Goal: Task Accomplishment & Management: Complete application form

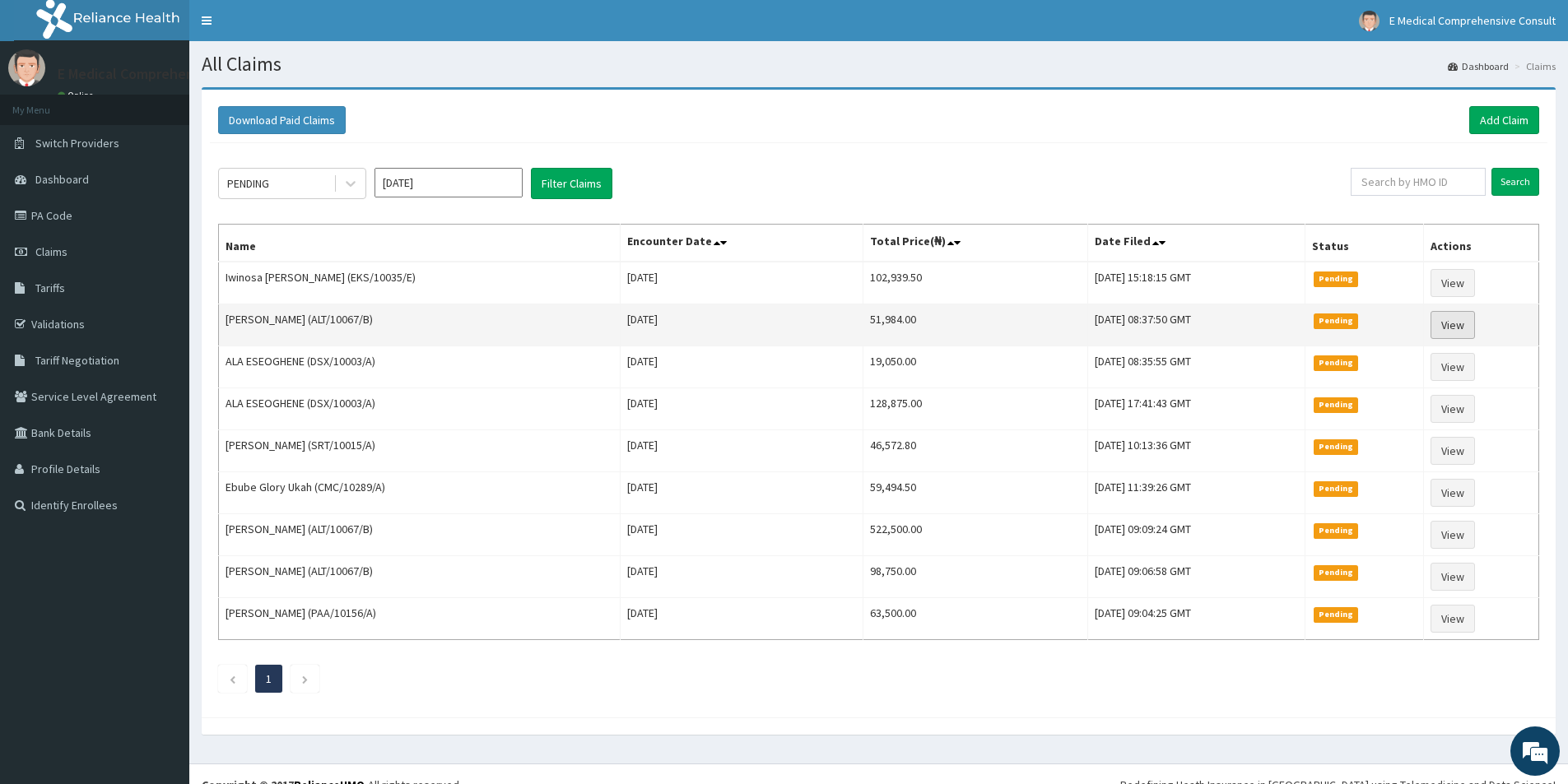
click at [1457, 324] on link "View" at bounding box center [1452, 326] width 44 height 28
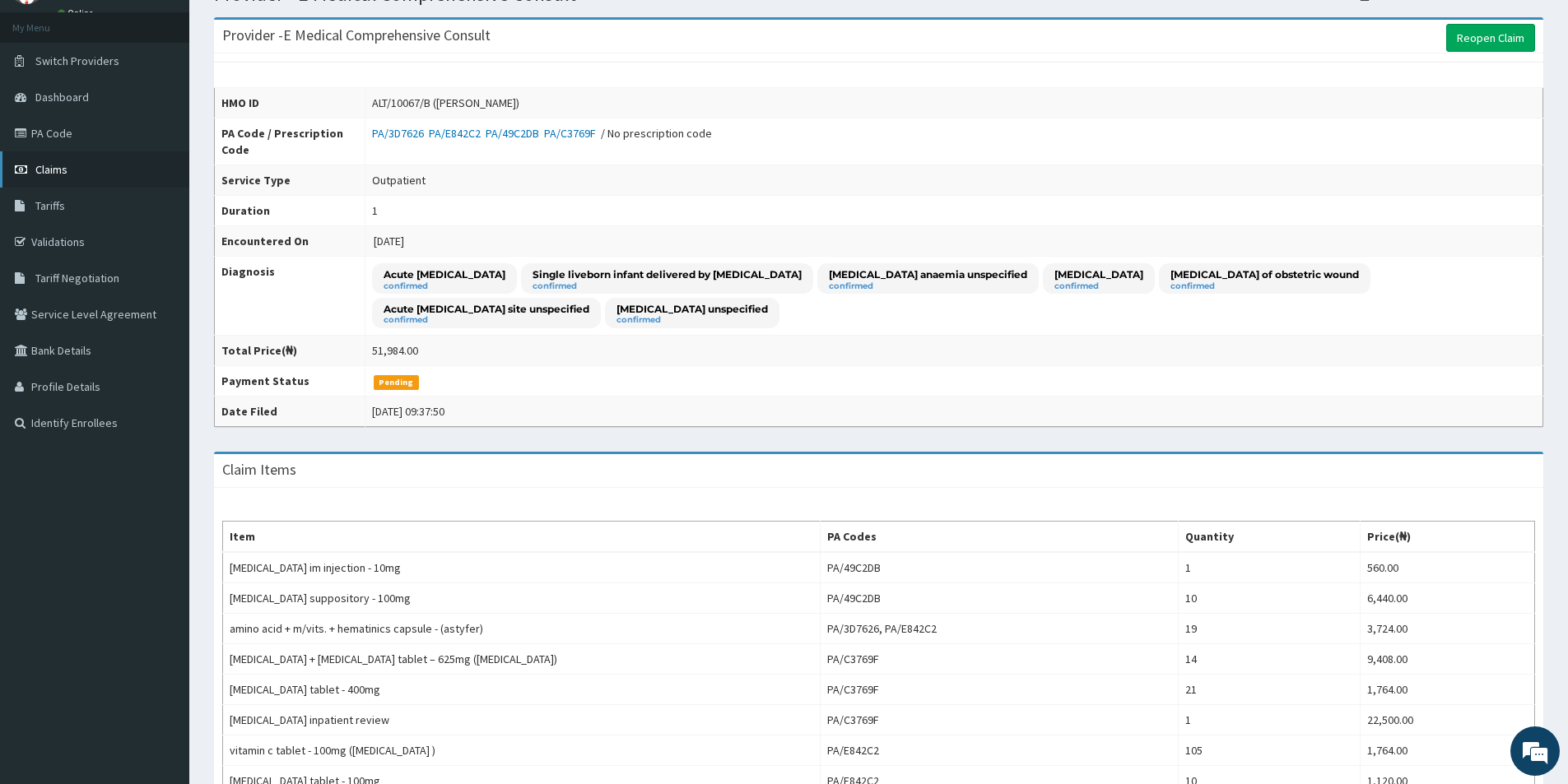
click at [39, 159] on link "Claims" at bounding box center [95, 169] width 189 height 36
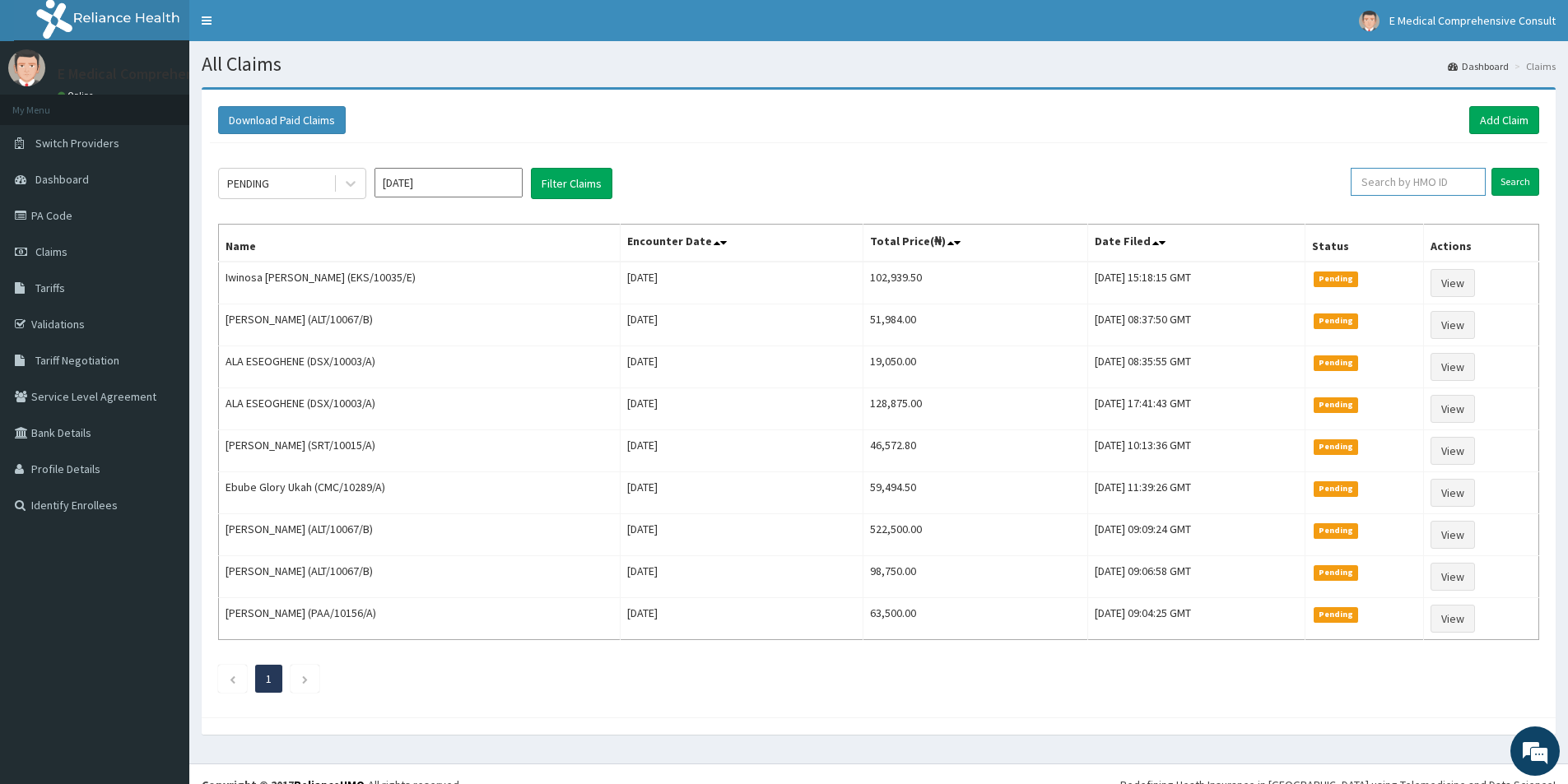
click at [1443, 178] on input "text" at bounding box center [1418, 182] width 135 height 28
paste input "DSX/10003/A"
type input "DSX/10003/A"
click at [1514, 177] on input "Search" at bounding box center [1515, 182] width 48 height 28
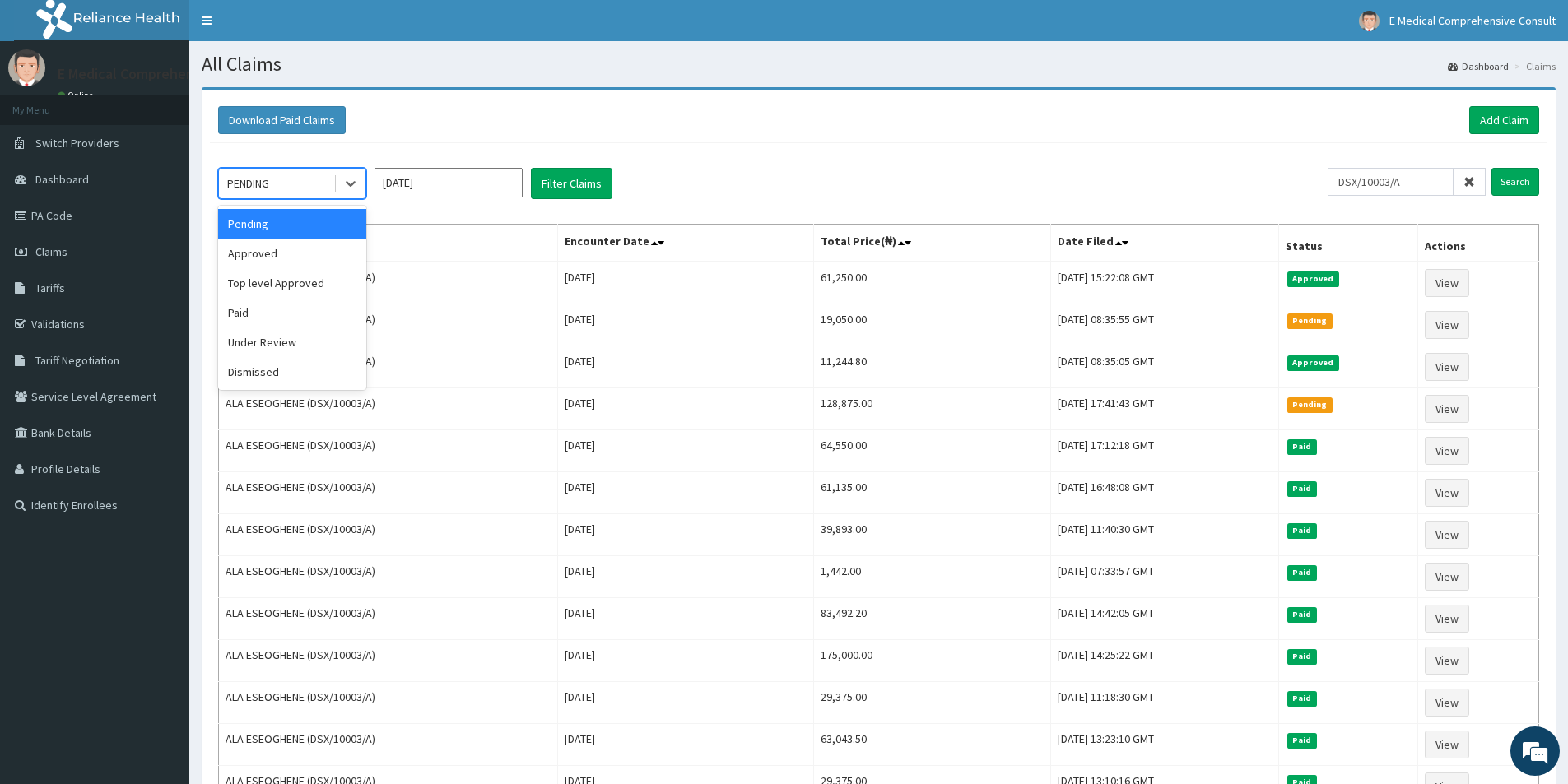
click at [323, 189] on div "PENDING" at bounding box center [275, 183] width 114 height 27
click at [1503, 114] on link "Add Claim" at bounding box center [1503, 120] width 70 height 28
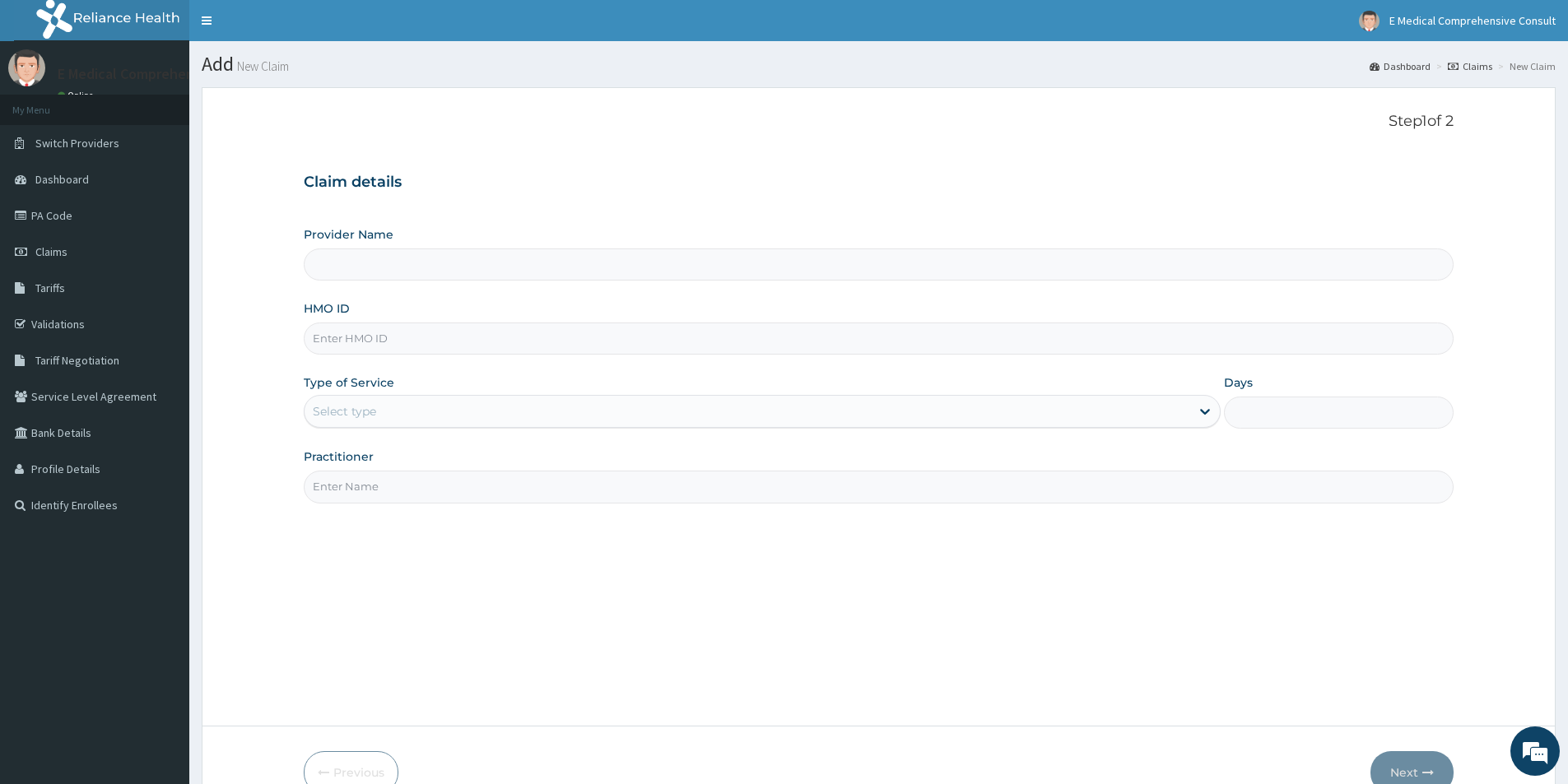
click at [383, 342] on input "HMO ID" at bounding box center [878, 339] width 1149 height 32
paste input "DSX/10003/A"
type input "DSX/10003/A"
type input "E Medical Comprehensive Consult"
type input "DSX/10003/A"
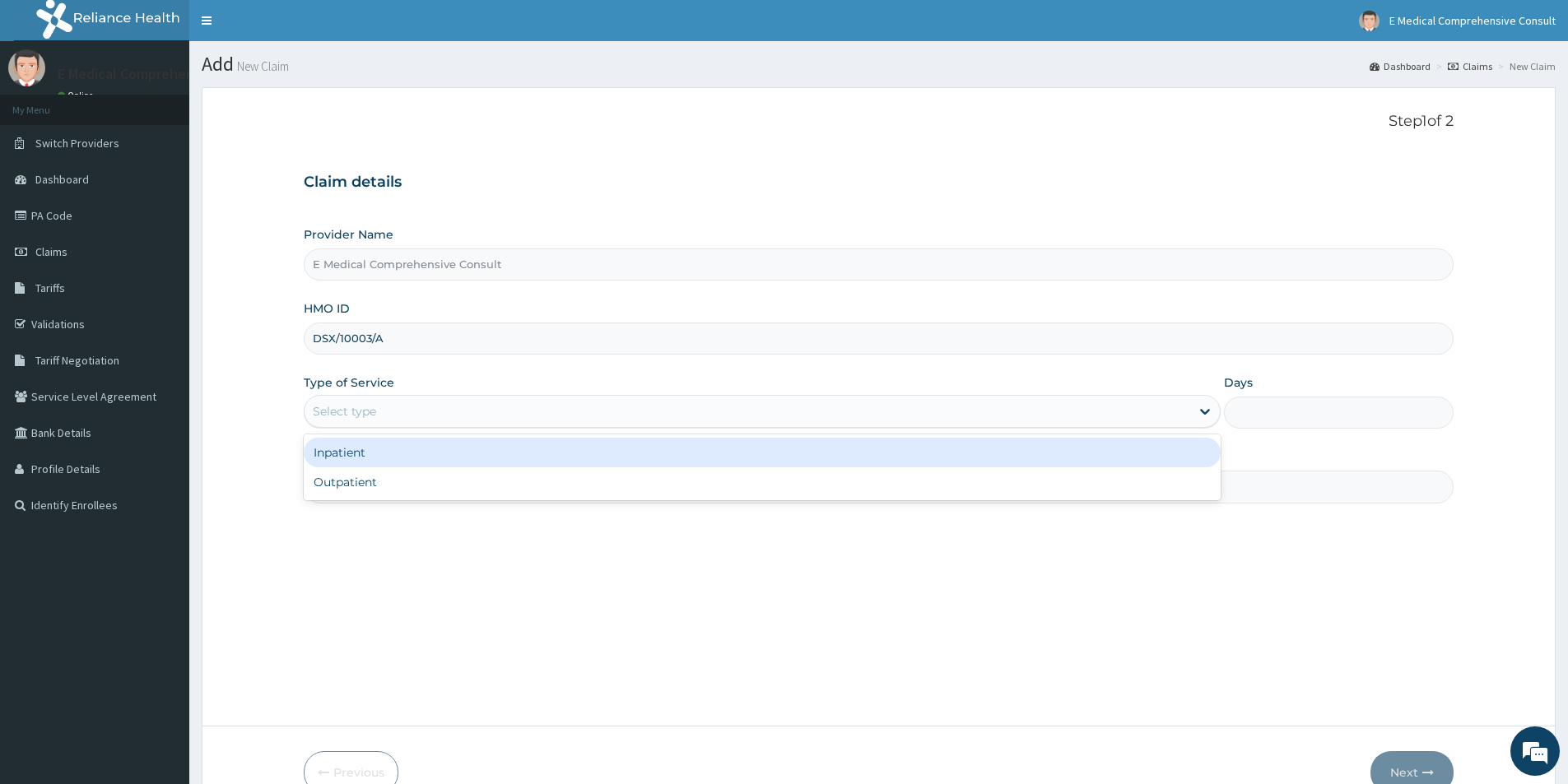
click at [370, 408] on div "Select type" at bounding box center [344, 411] width 64 height 17
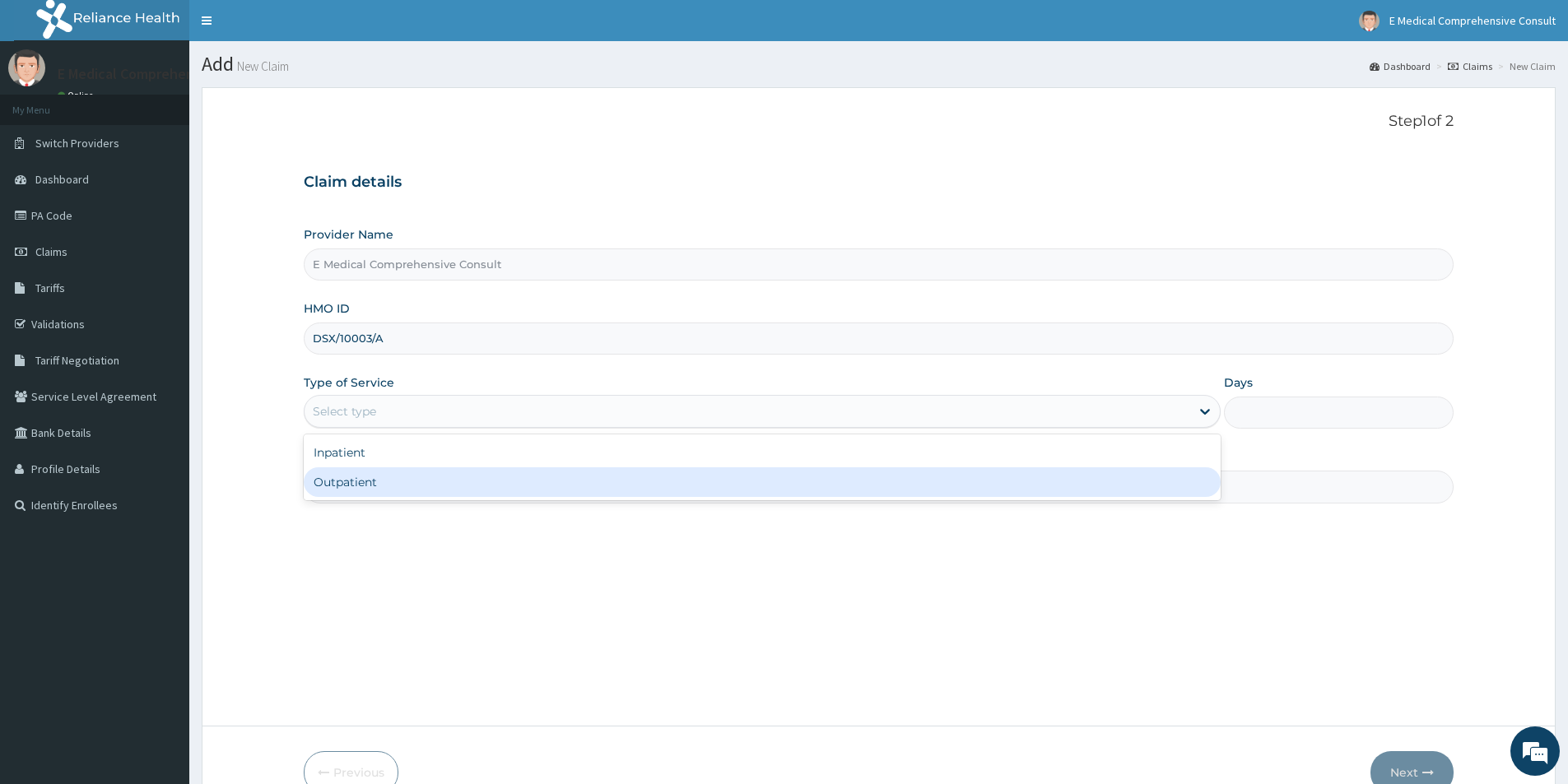
click at [358, 480] on div "Outpatient" at bounding box center [762, 481] width 917 height 29
type input "1"
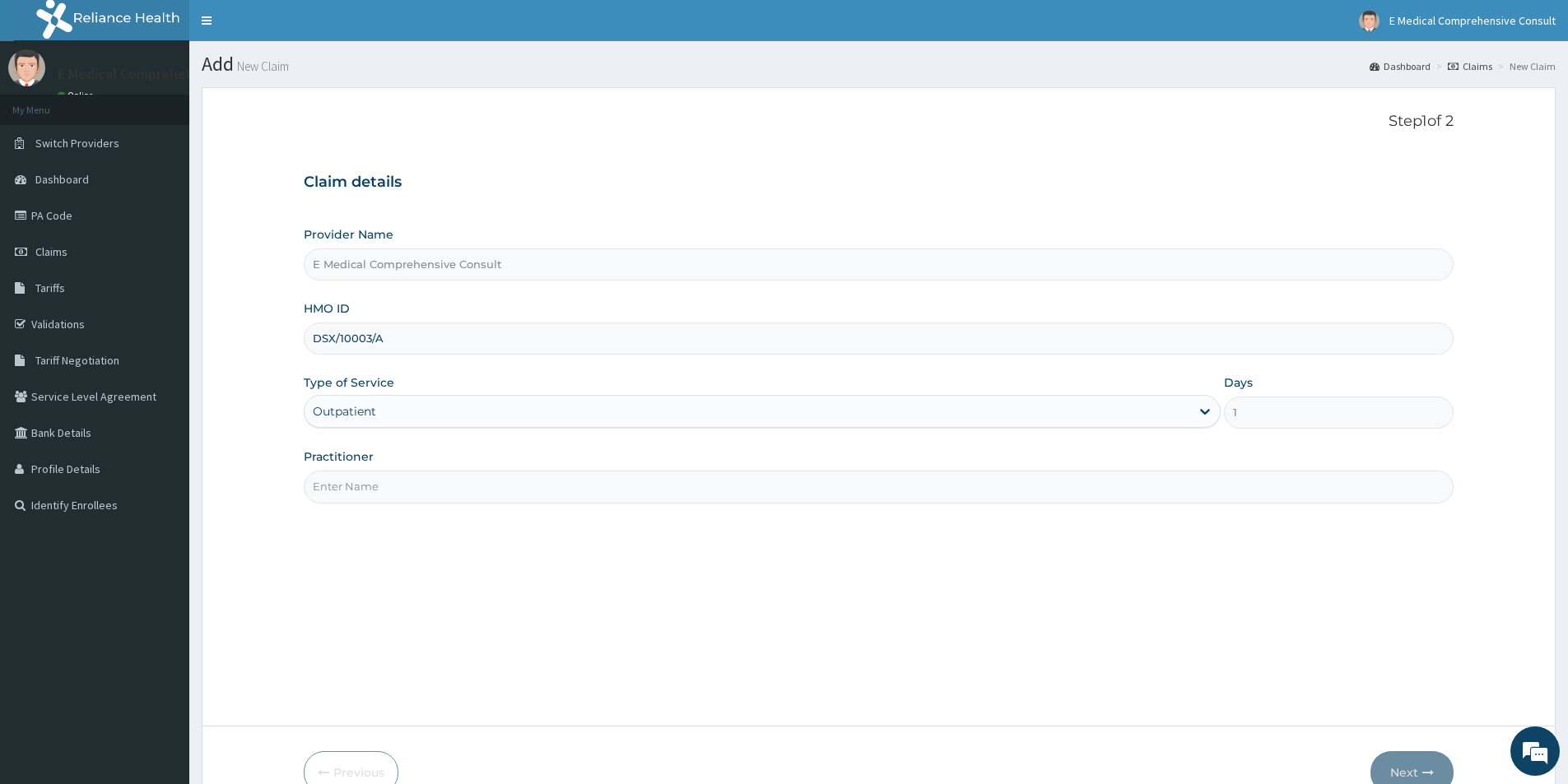
click at [374, 480] on input "Practitioner" at bounding box center [878, 487] width 1149 height 32
type input "DR. OKAFOR"
click at [1404, 776] on button "Next" at bounding box center [1411, 772] width 83 height 42
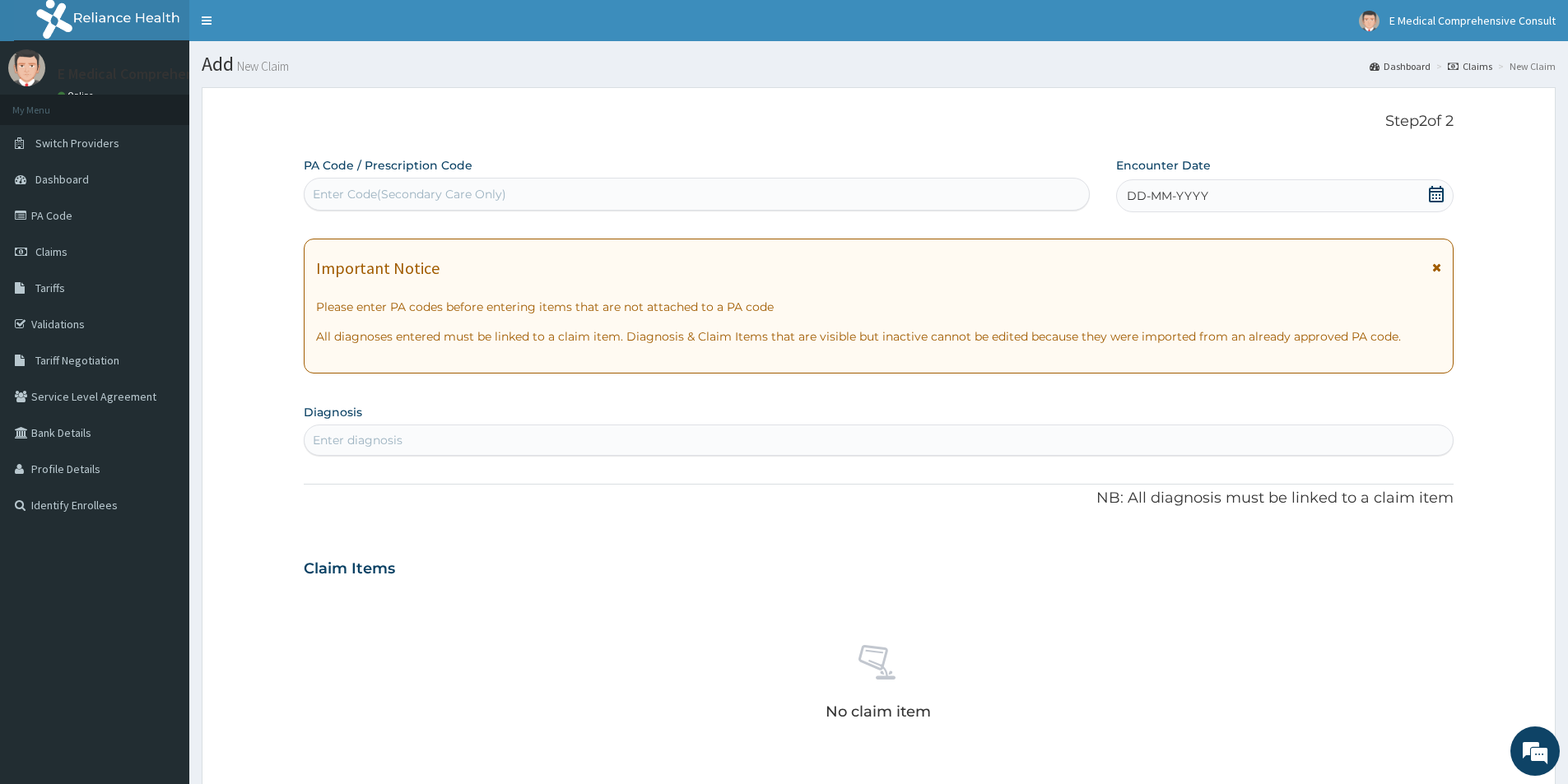
click at [364, 186] on div "Enter Code(Secondary Care Only)" at bounding box center [409, 194] width 194 height 17
paste input "PA/950278"
type input "PA/950278"
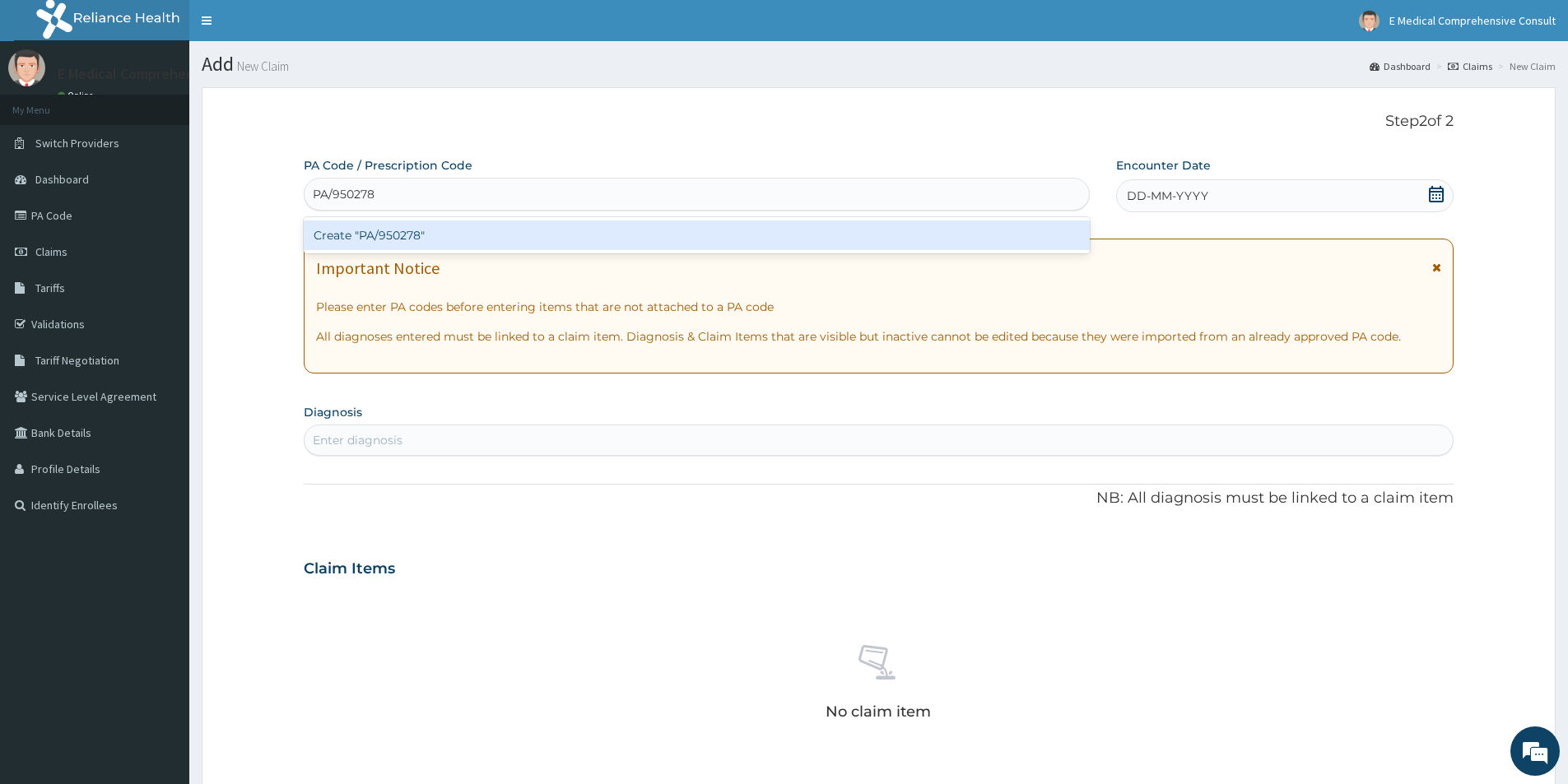
click at [402, 234] on div "Create "PA/950278"" at bounding box center [696, 234] width 786 height 29
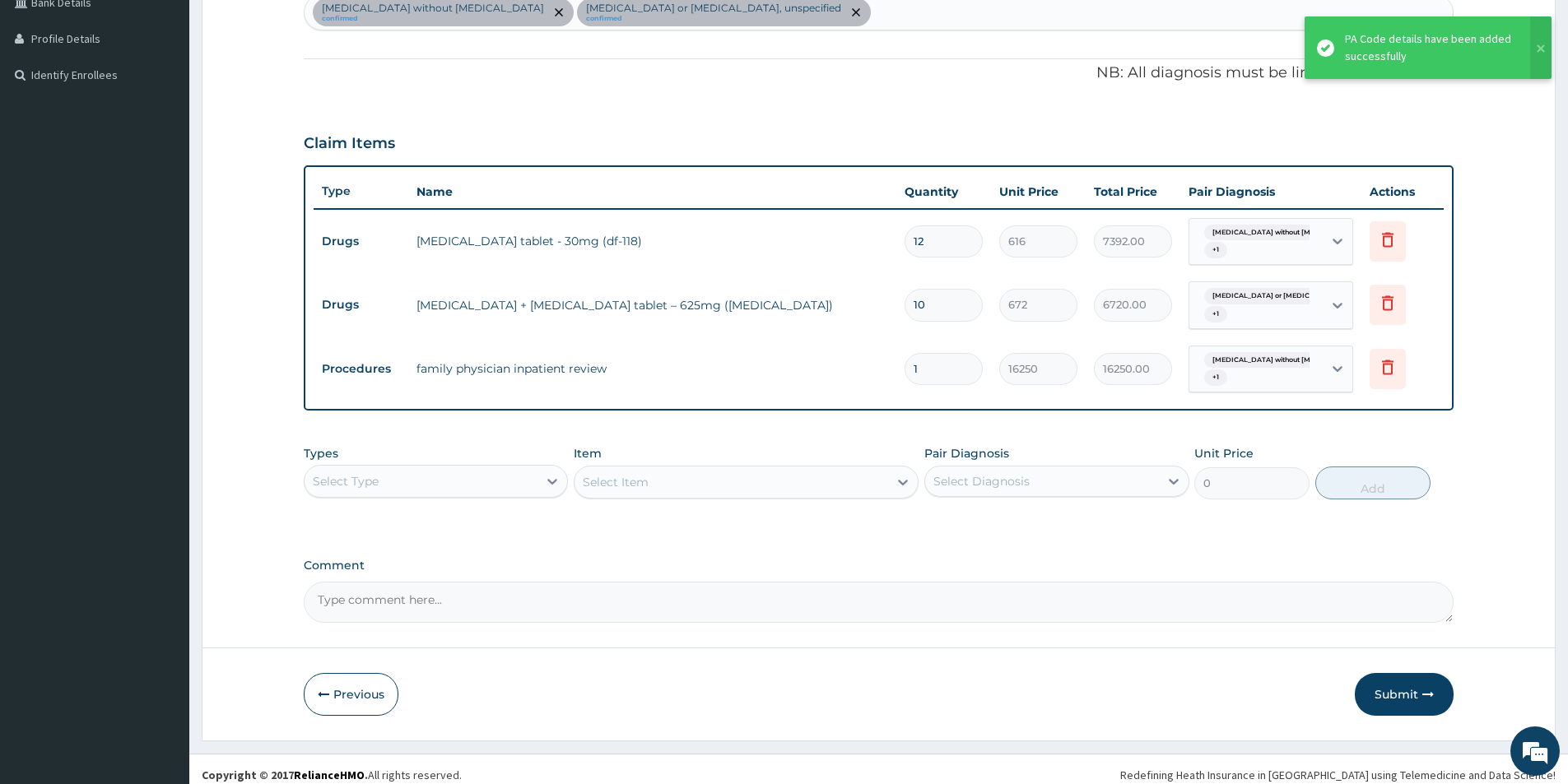
scroll to position [442, 0]
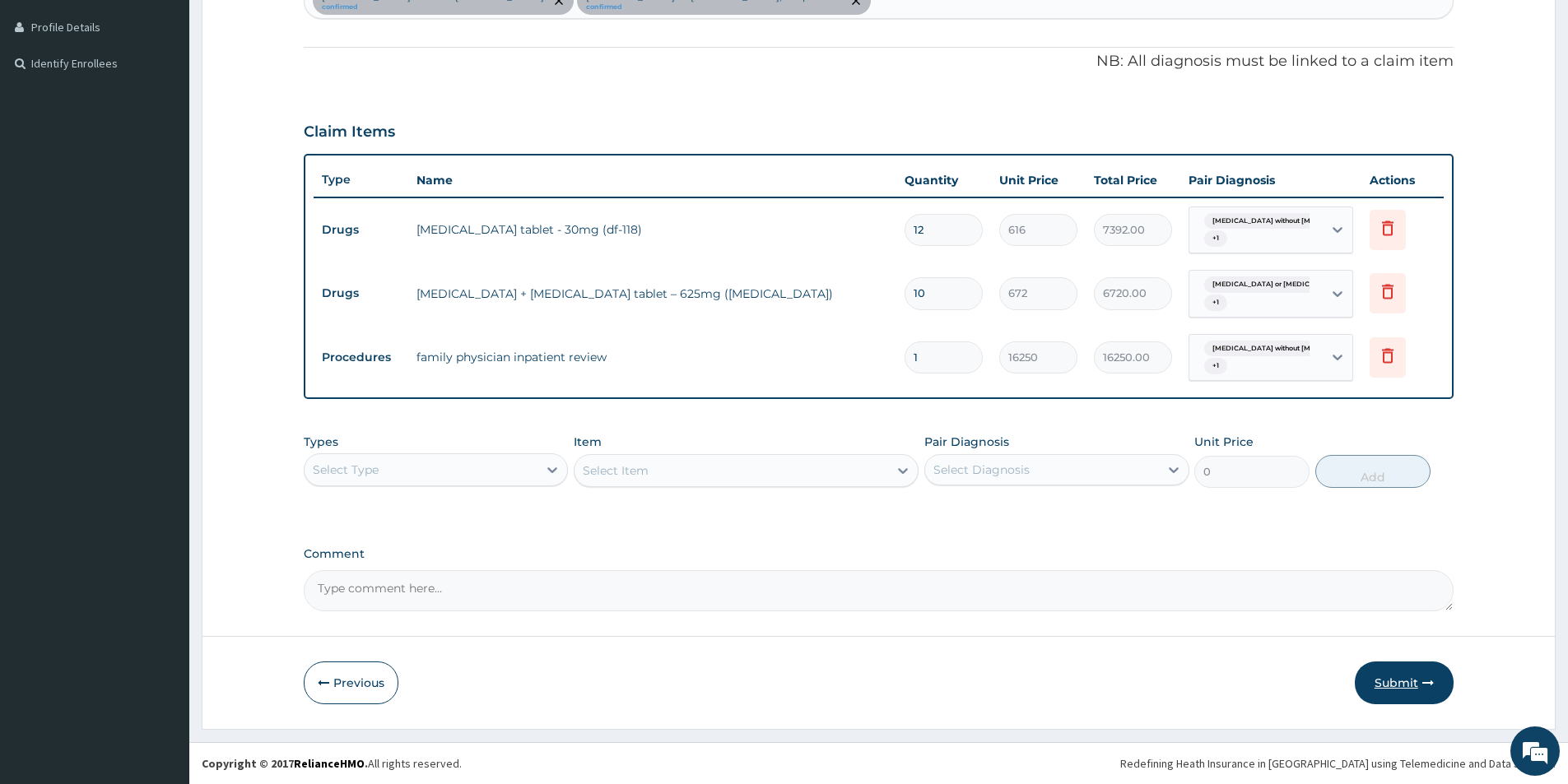
click at [1393, 675] on button "Submit" at bounding box center [1404, 683] width 99 height 42
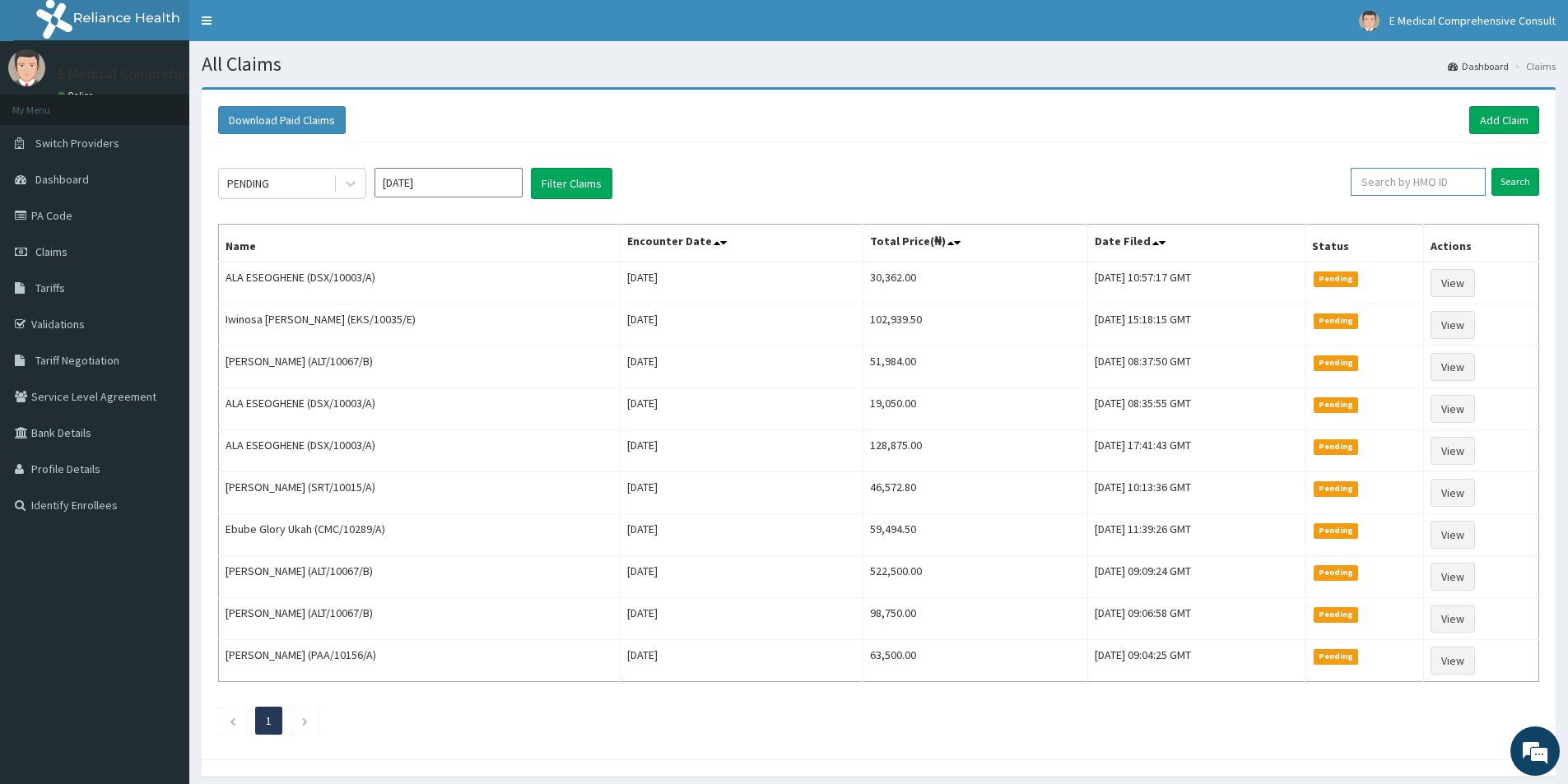
click at [1419, 179] on input "text" at bounding box center [1418, 182] width 135 height 28
paste input "PIT/10132/A"
click at [1528, 189] on input "Search" at bounding box center [1515, 182] width 48 height 28
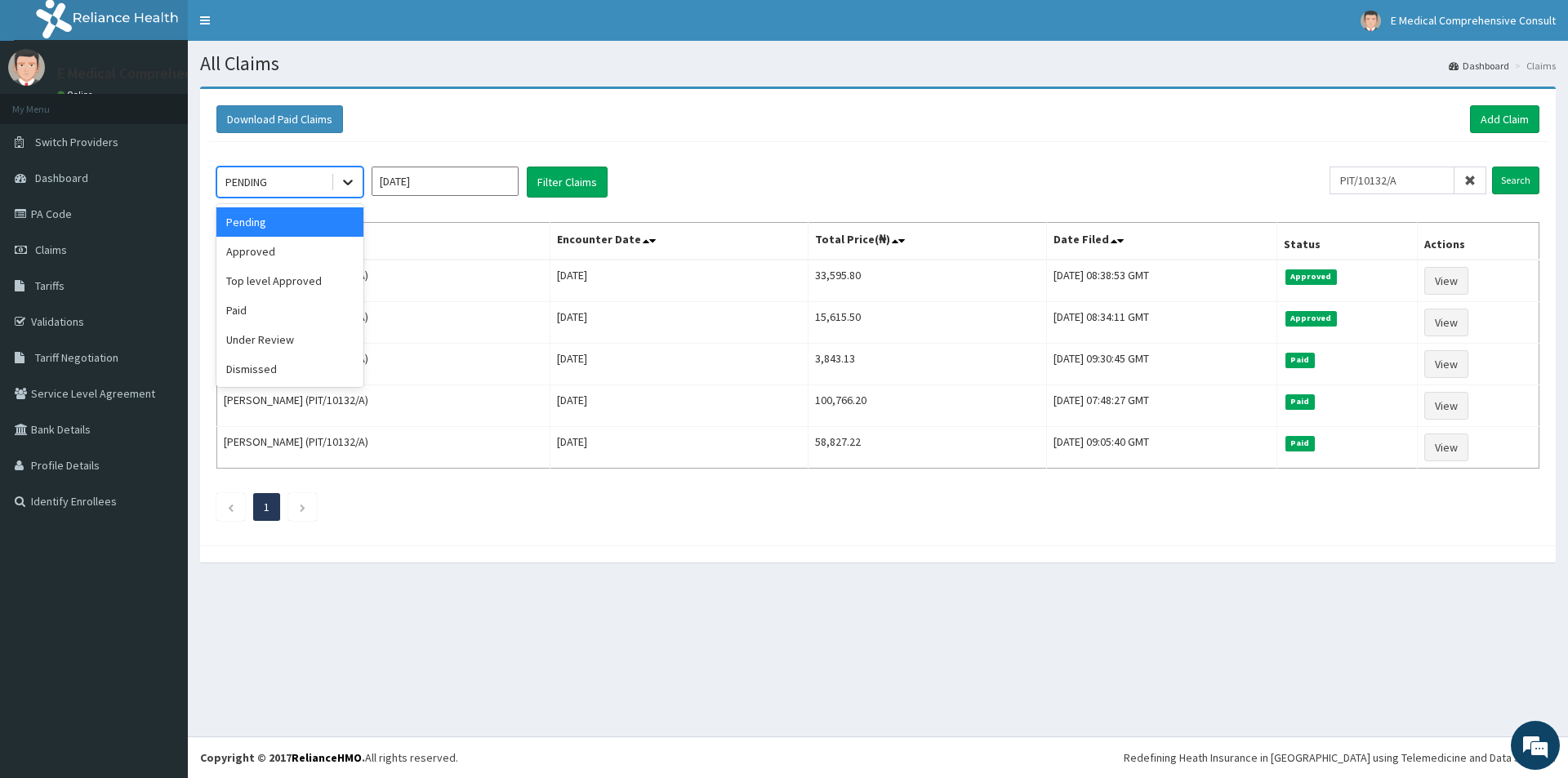
click at [352, 181] on icon at bounding box center [348, 184] width 10 height 6
click at [263, 249] on div "Approved" at bounding box center [289, 251] width 147 height 29
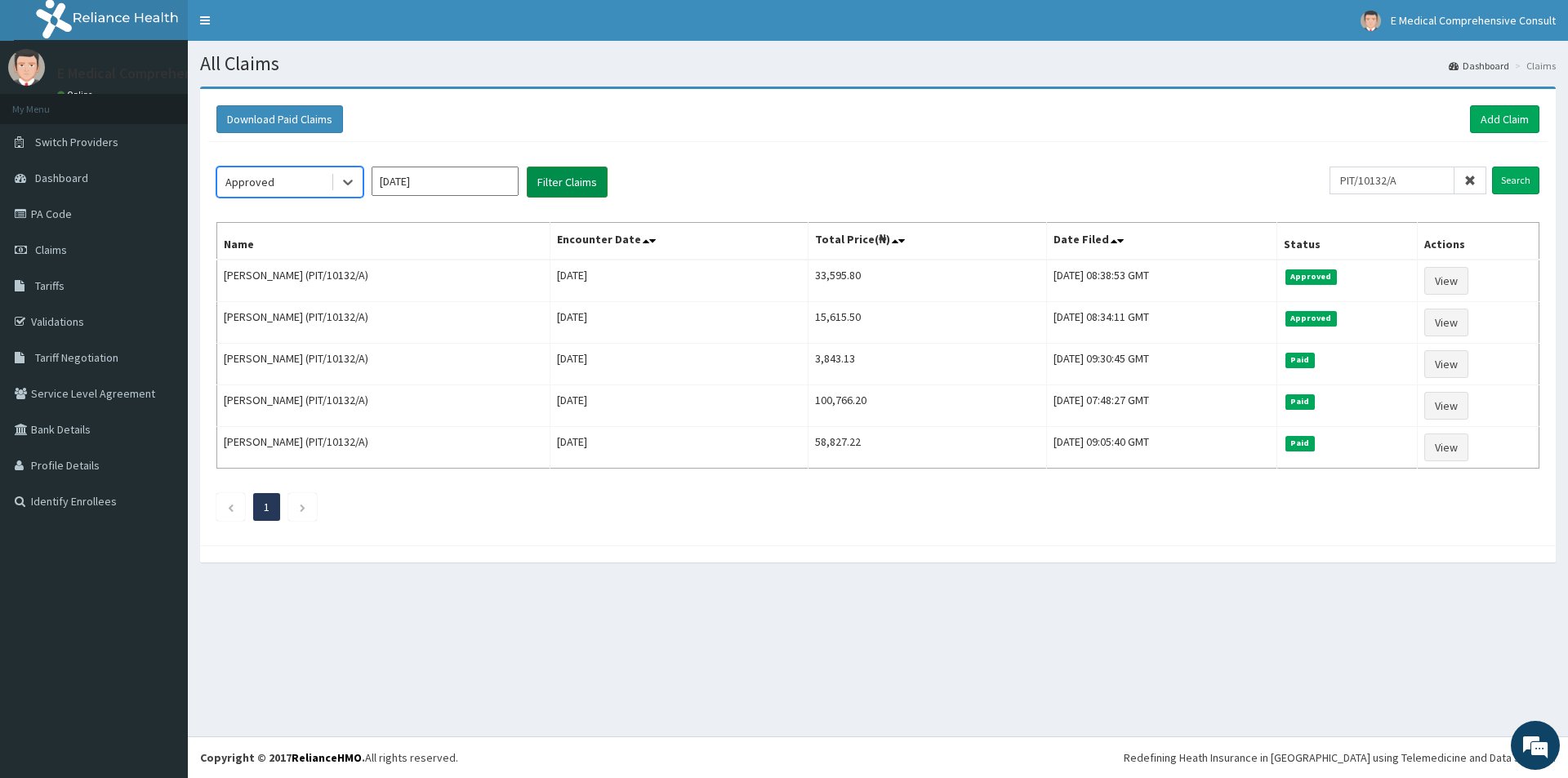
click at [567, 181] on button "Filter Claims" at bounding box center [567, 182] width 81 height 31
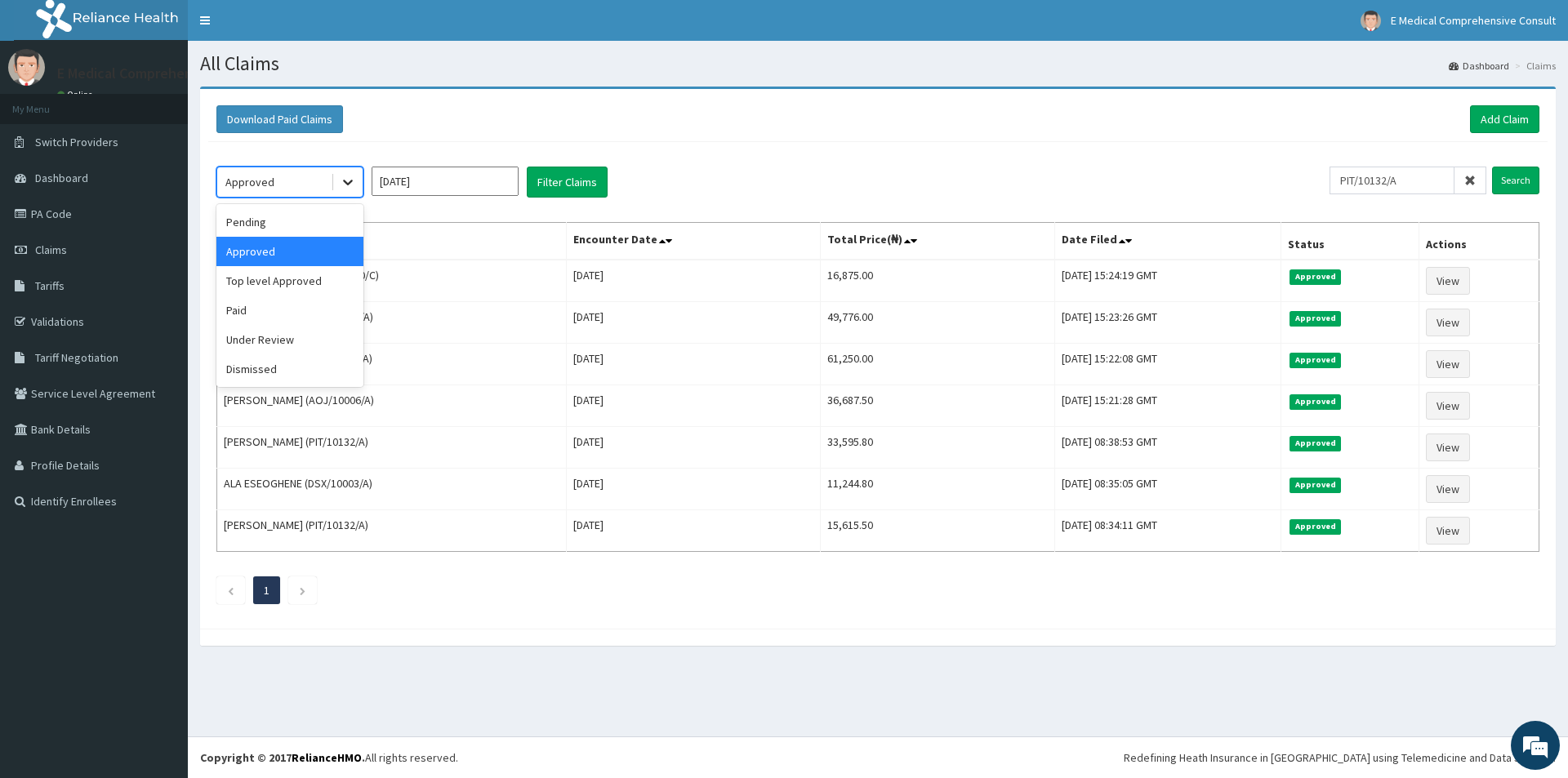
click at [355, 178] on icon at bounding box center [348, 182] width 17 height 17
click at [250, 314] on div "Paid" at bounding box center [289, 310] width 147 height 29
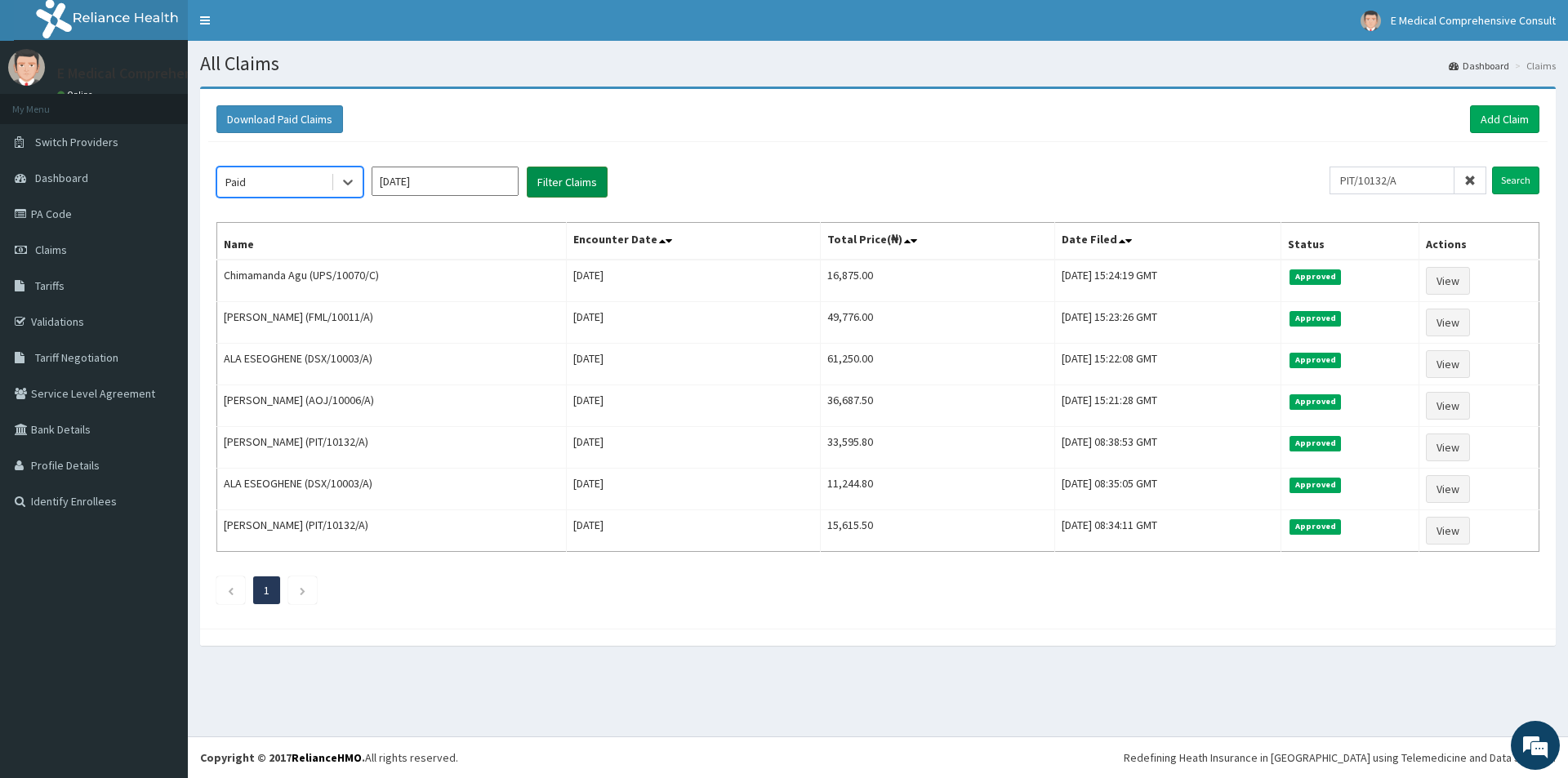
click at [571, 187] on button "Filter Claims" at bounding box center [567, 182] width 81 height 31
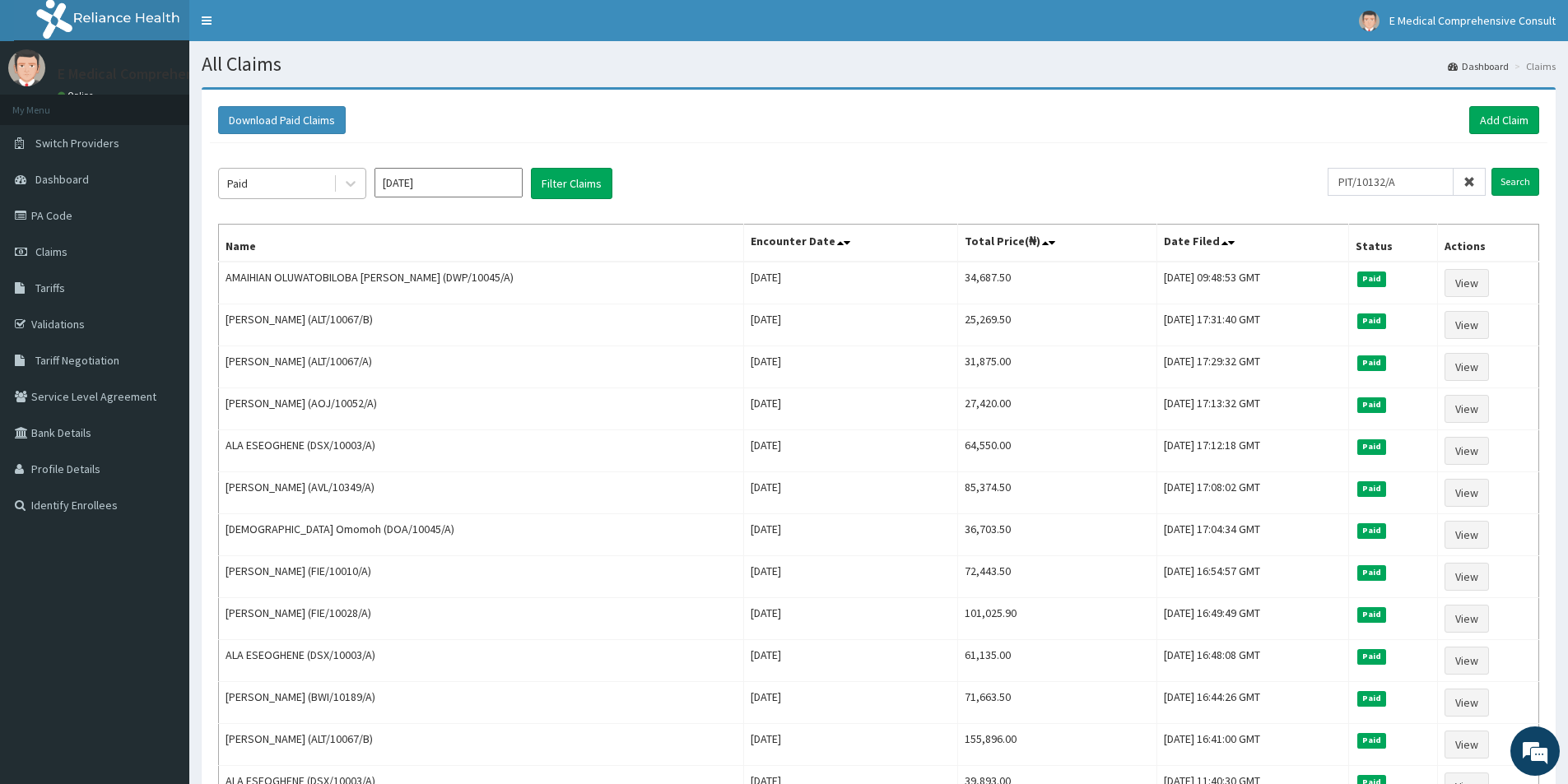
click at [309, 186] on div "Paid" at bounding box center [275, 183] width 114 height 27
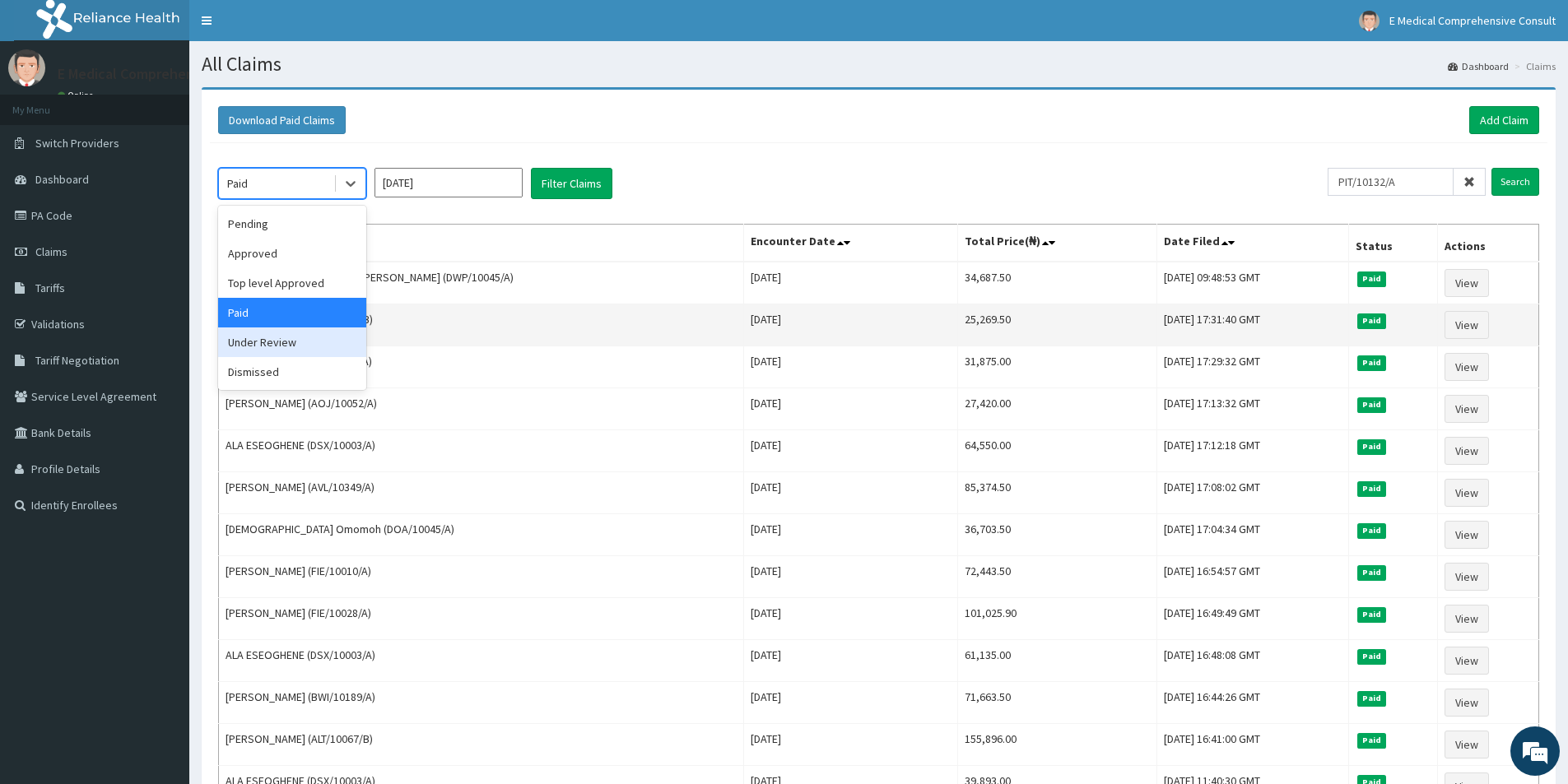
click at [260, 343] on div "Under Review" at bounding box center [291, 342] width 148 height 29
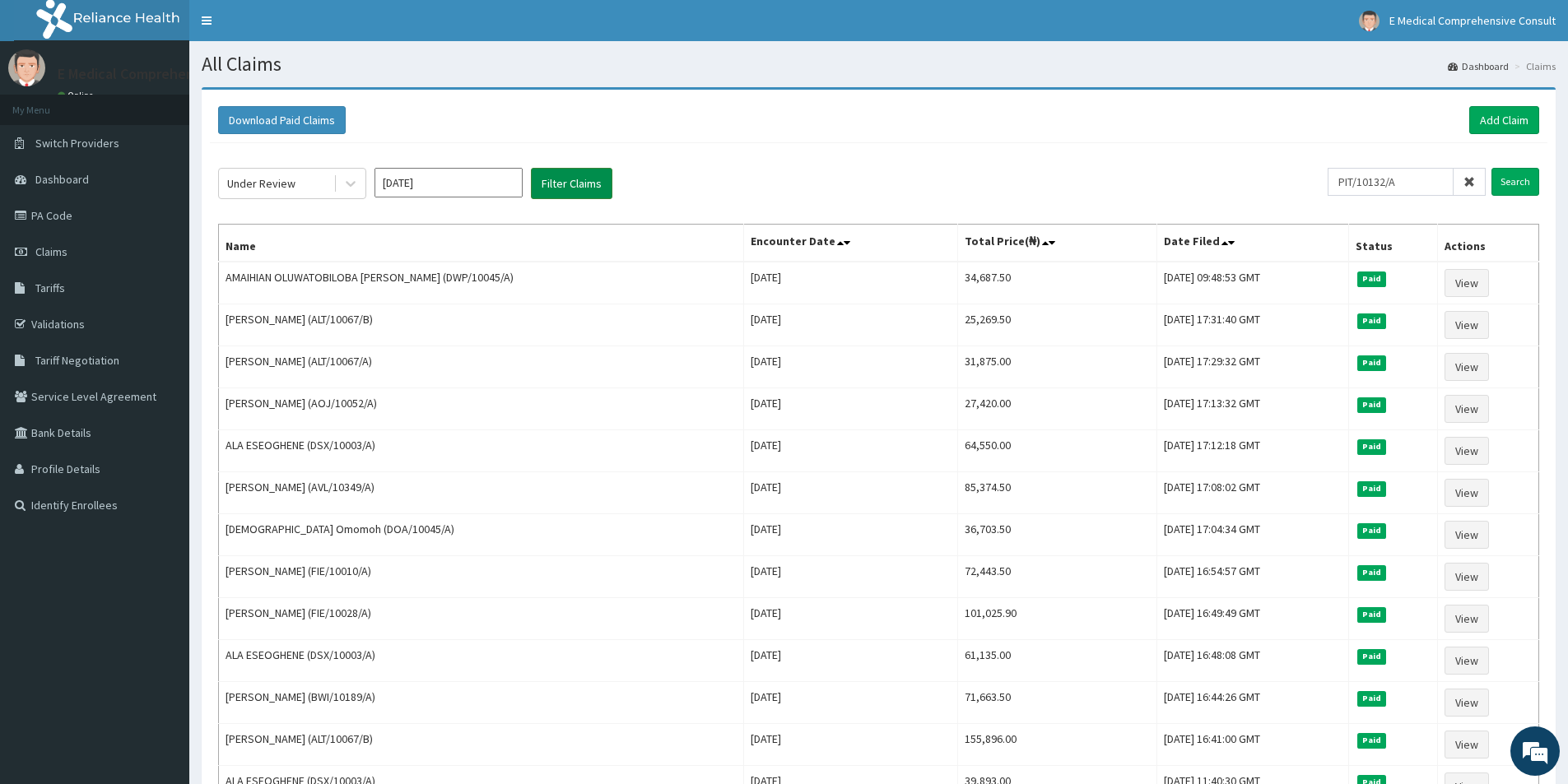
click at [574, 187] on button "Filter Claims" at bounding box center [572, 183] width 81 height 31
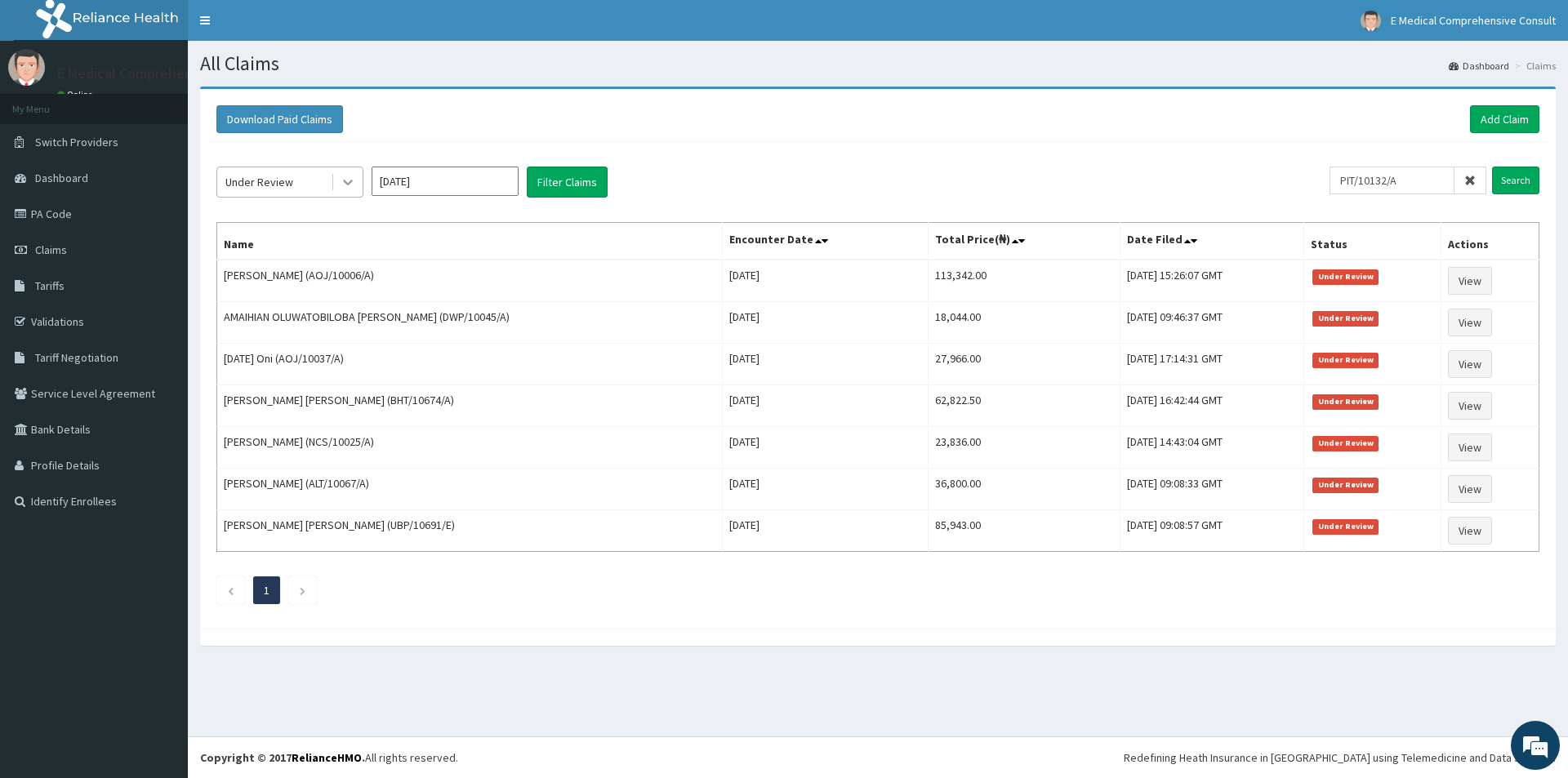
click at [353, 185] on icon at bounding box center [348, 182] width 17 height 17
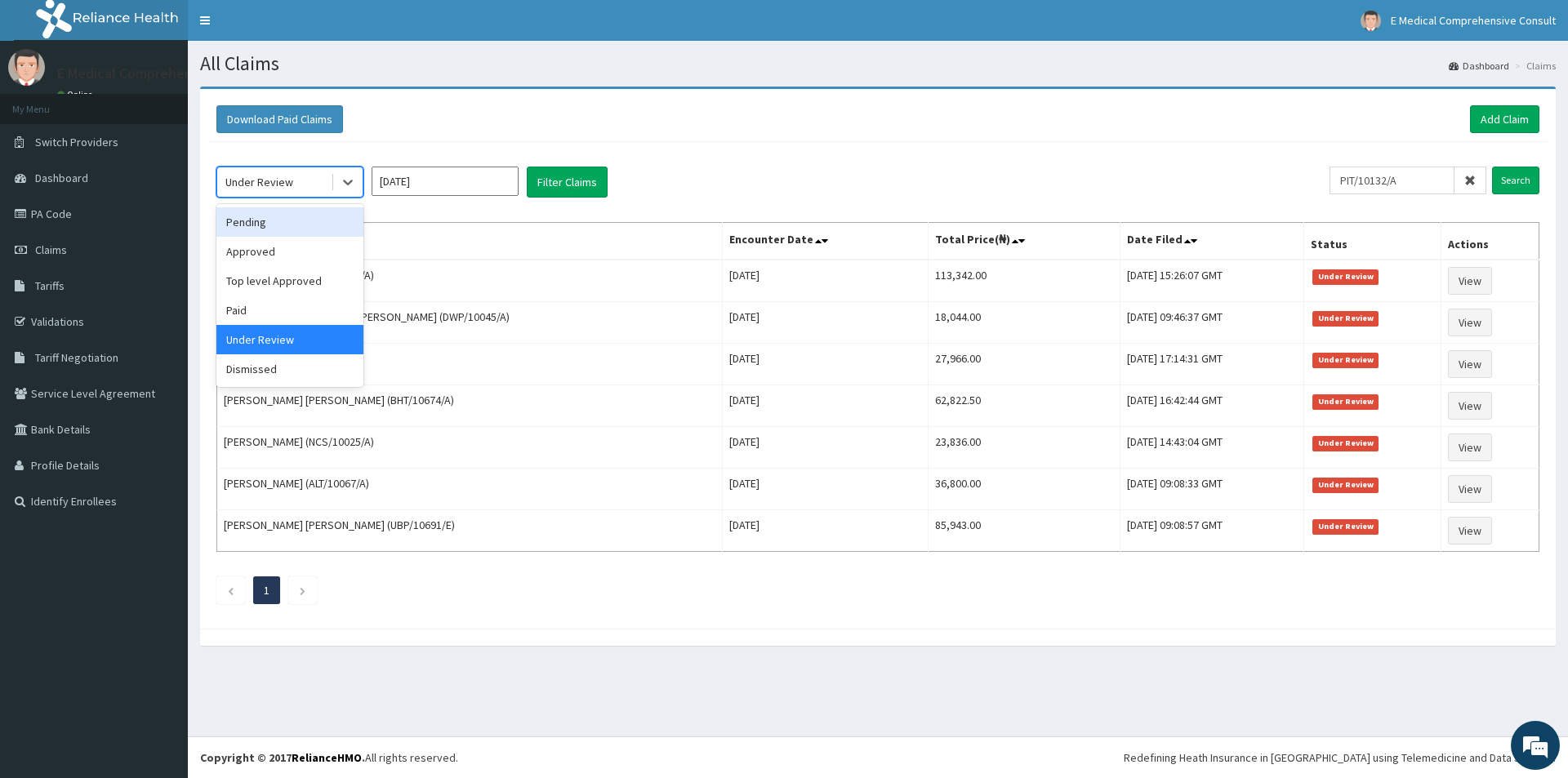
click at [262, 234] on div "Pending" at bounding box center [289, 221] width 147 height 29
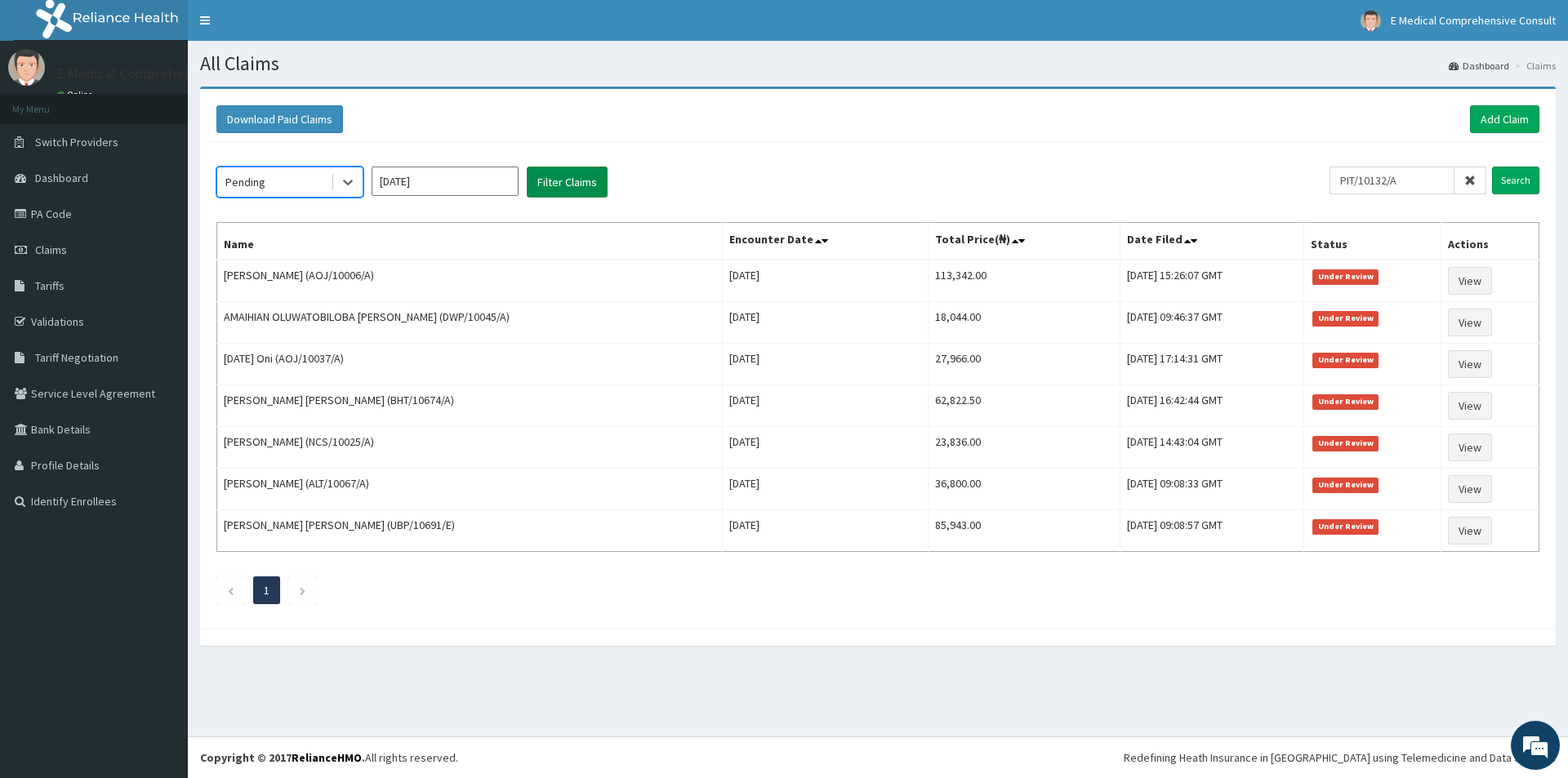
click at [582, 184] on button "Filter Claims" at bounding box center [567, 182] width 81 height 31
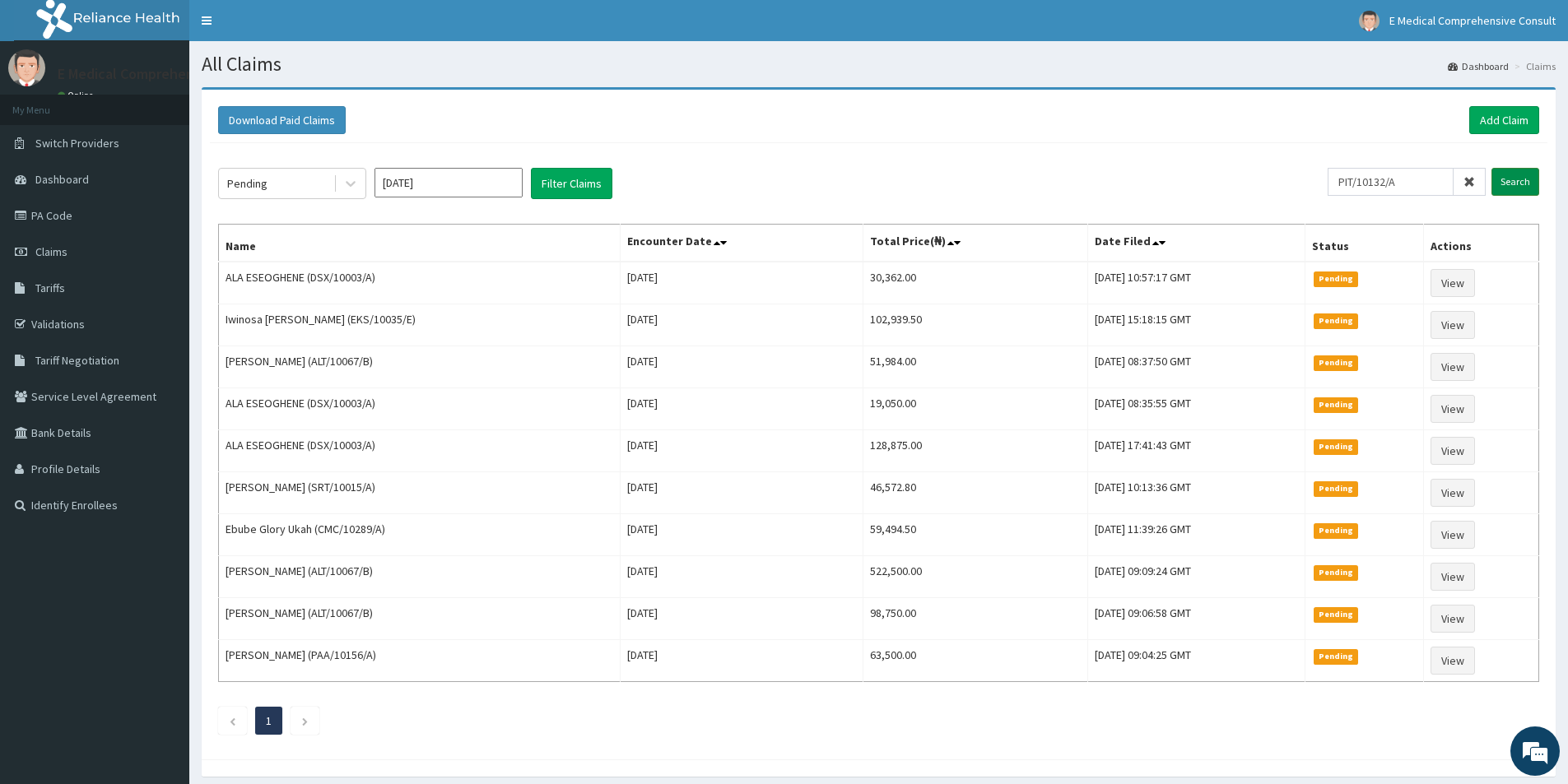
click at [1527, 188] on input "Search" at bounding box center [1515, 182] width 48 height 28
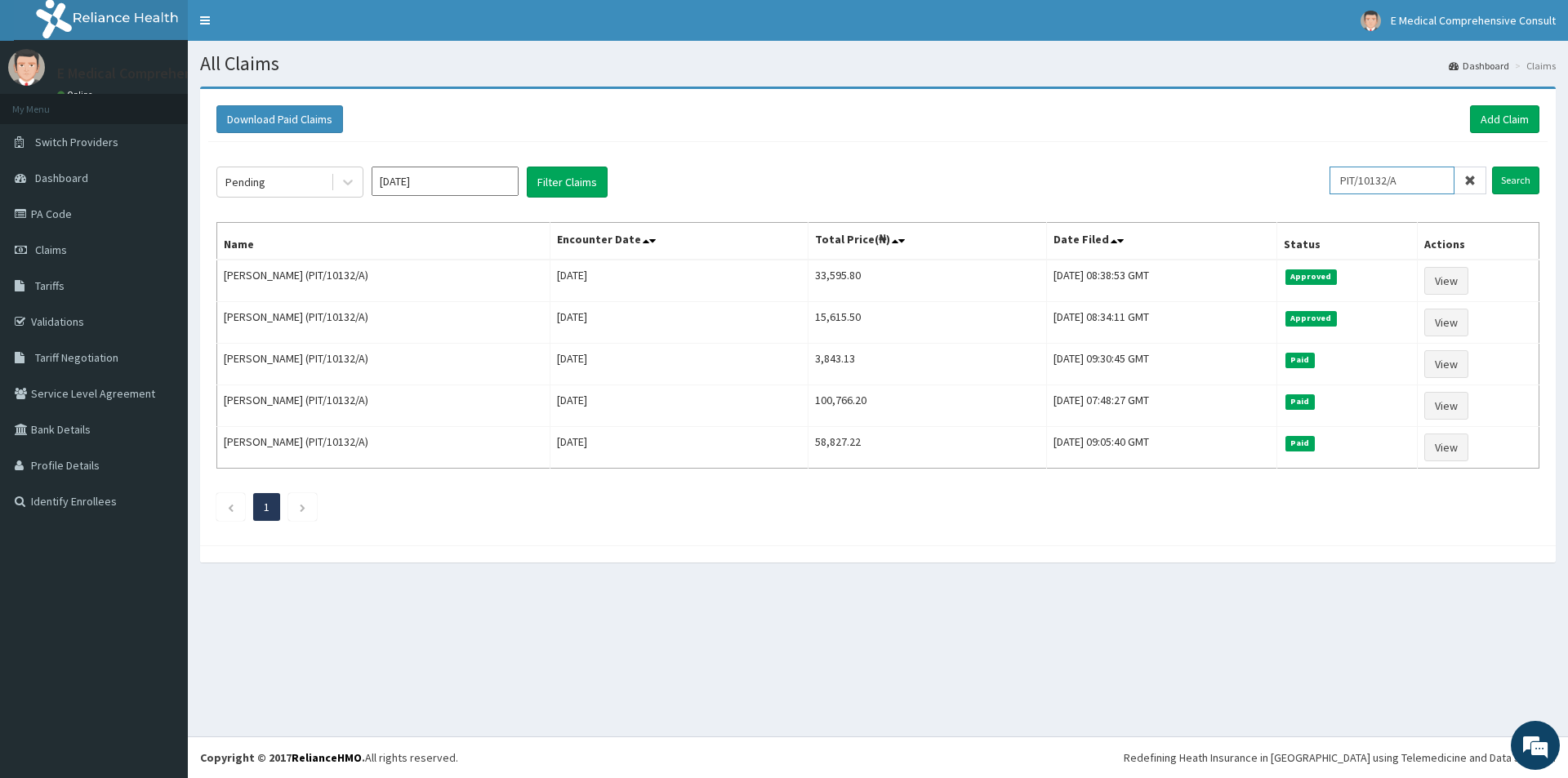
drag, startPoint x: 1431, startPoint y: 173, endPoint x: 1320, endPoint y: 176, distance: 111.0
click at [1320, 176] on div "Pending Oct 2025 Filter Claims PIT/10132/A Search" at bounding box center [878, 182] width 1324 height 31
paste input "FML/10011"
click at [1521, 173] on input "Search" at bounding box center [1516, 181] width 47 height 28
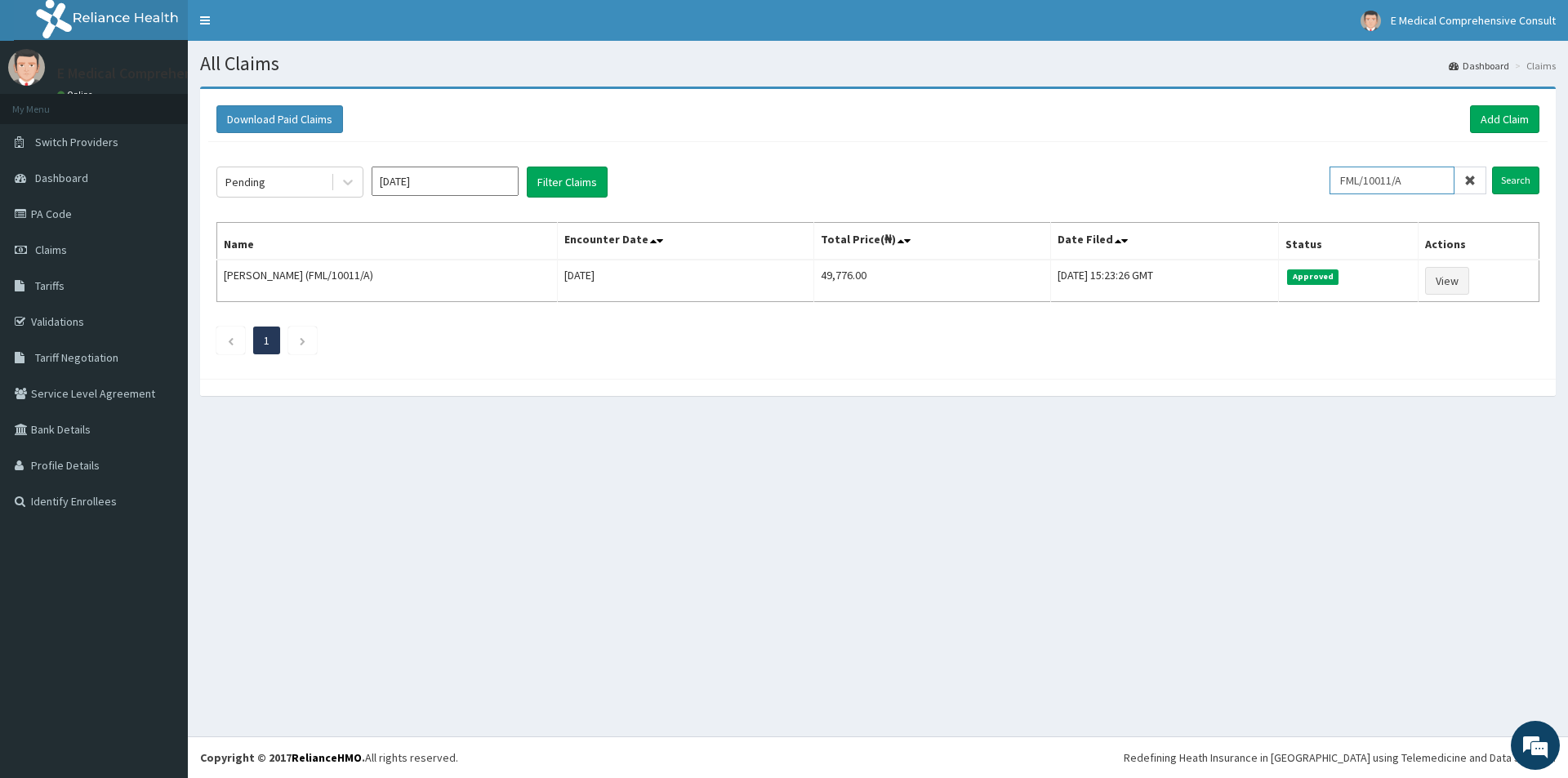
drag, startPoint x: 1431, startPoint y: 181, endPoint x: 1335, endPoint y: 182, distance: 96.0
click at [1335, 182] on div "Pending Oct 2025 Filter Claims FML/10011/A Search" at bounding box center [878, 182] width 1324 height 31
paste input "AOJ/10006"
type input "AOJ/10006/A"
click at [1530, 181] on input "Search" at bounding box center [1516, 181] width 47 height 28
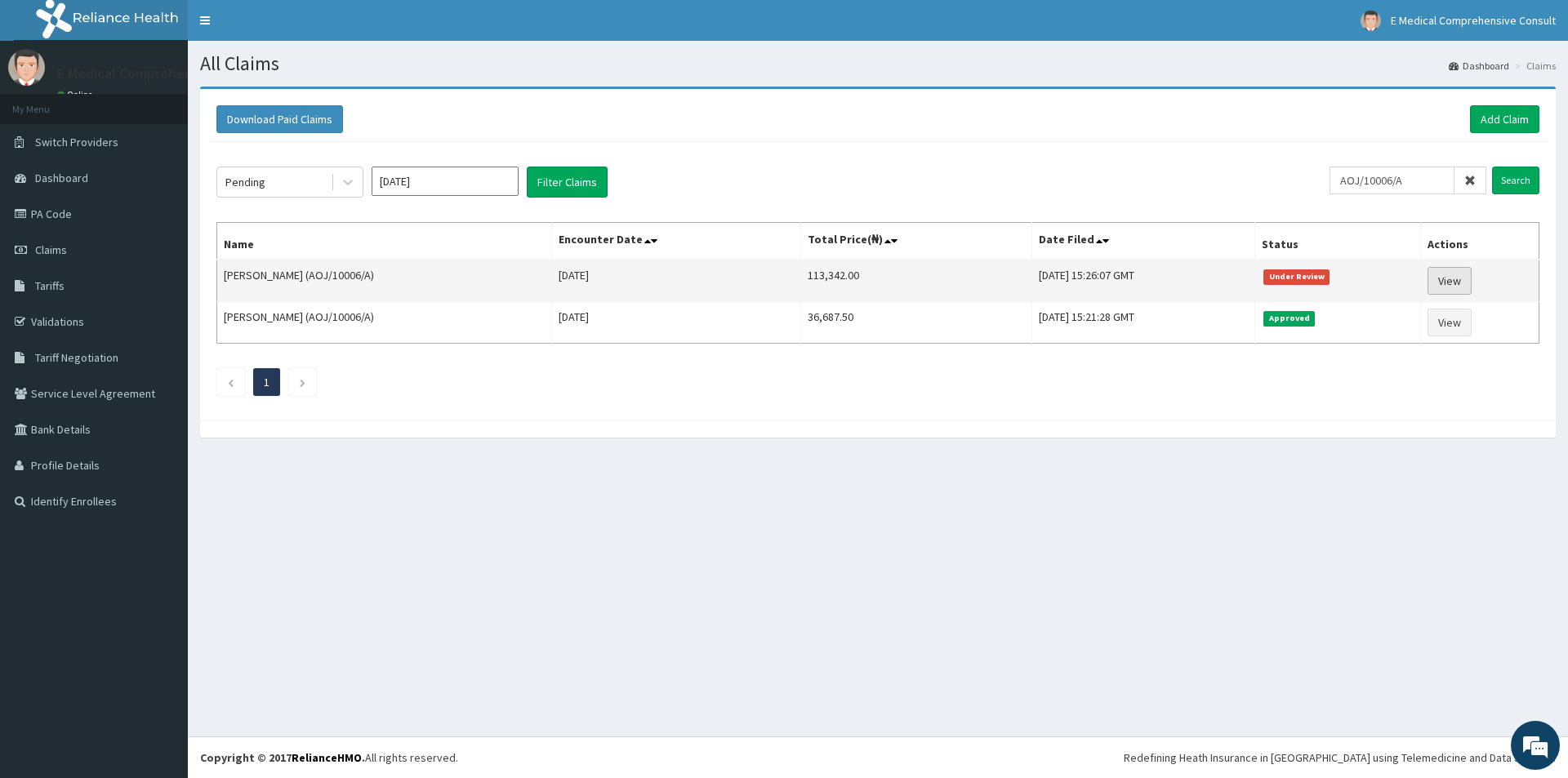
click at [1457, 283] on link "View" at bounding box center [1450, 281] width 44 height 28
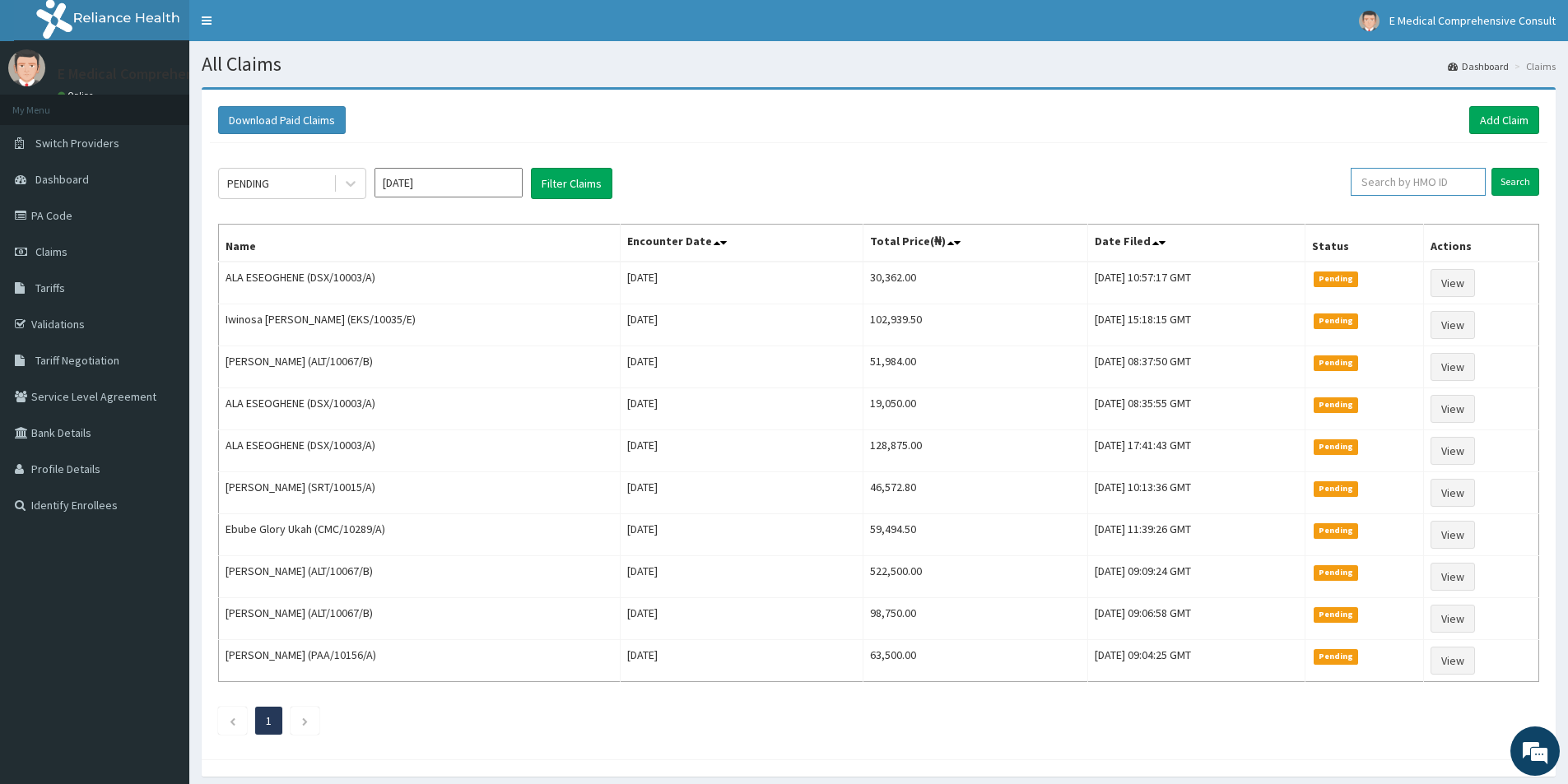
click at [1419, 180] on input "text" at bounding box center [1418, 182] width 135 height 28
paste input "UPS/10070/C"
type input "UPS/10070/C"
click at [1533, 182] on input "Search" at bounding box center [1515, 182] width 48 height 28
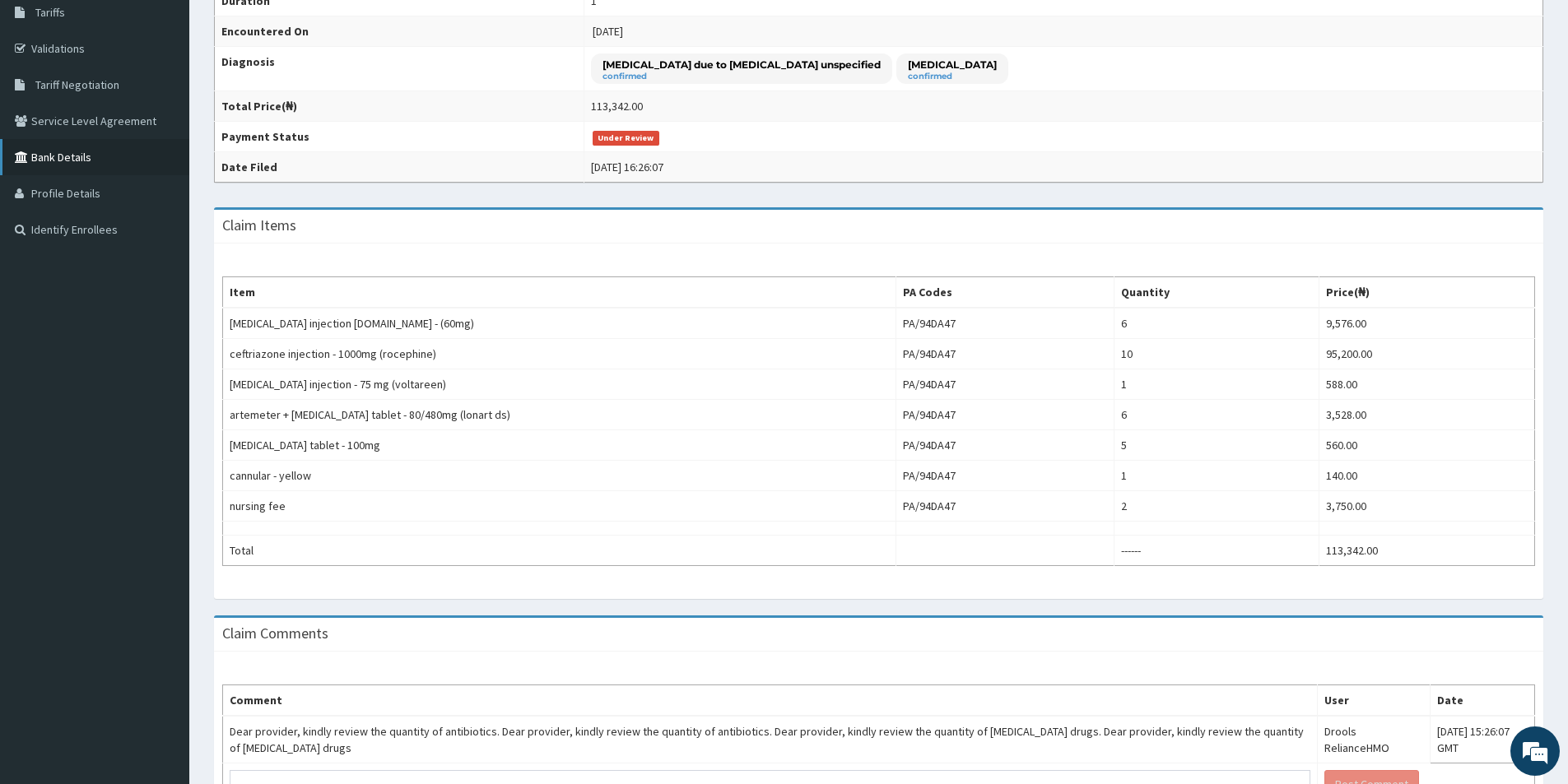
scroll to position [165, 0]
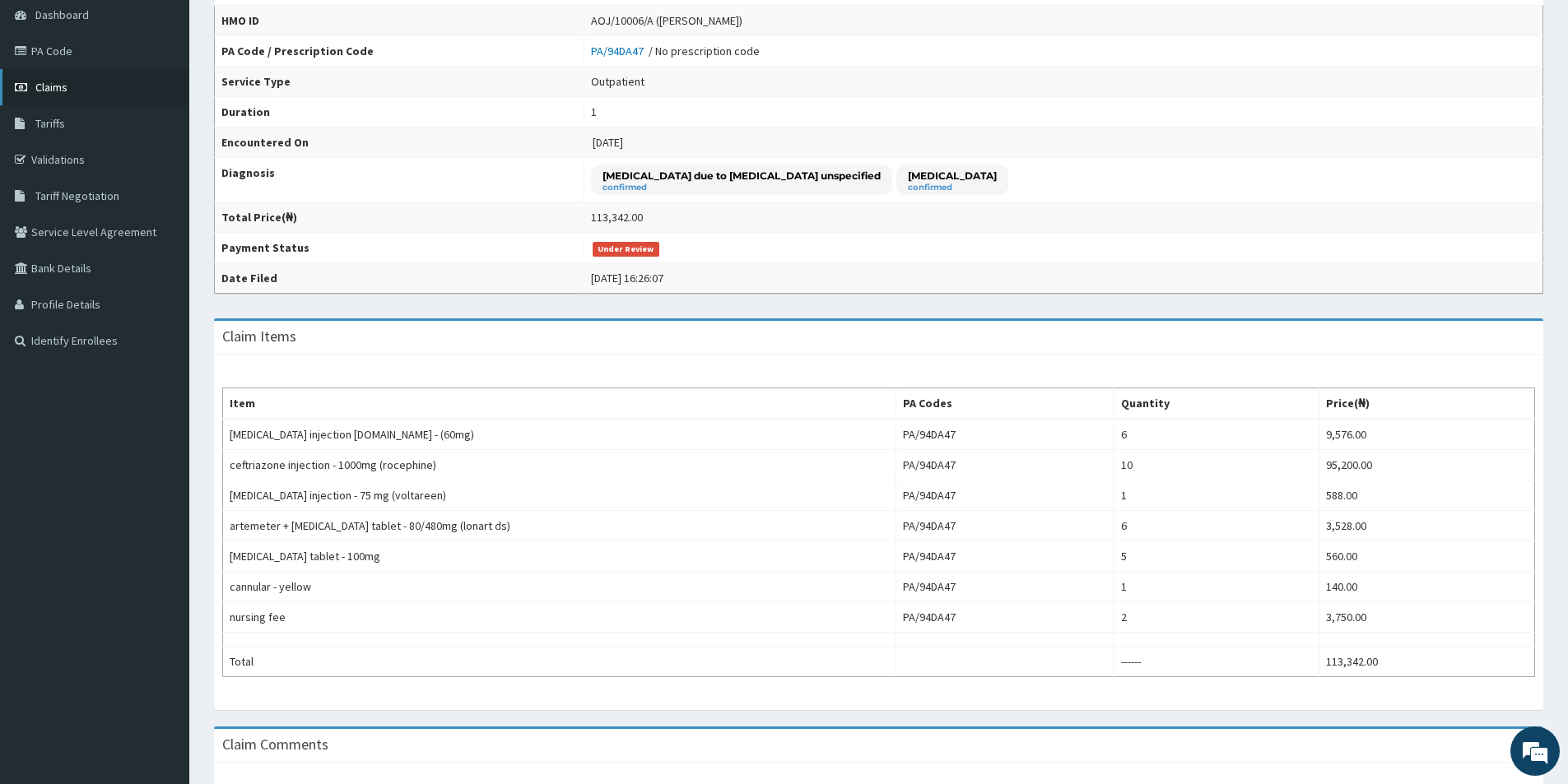
click at [63, 90] on span "Claims" at bounding box center [51, 87] width 32 height 15
